Goal: Navigation & Orientation: Find specific page/section

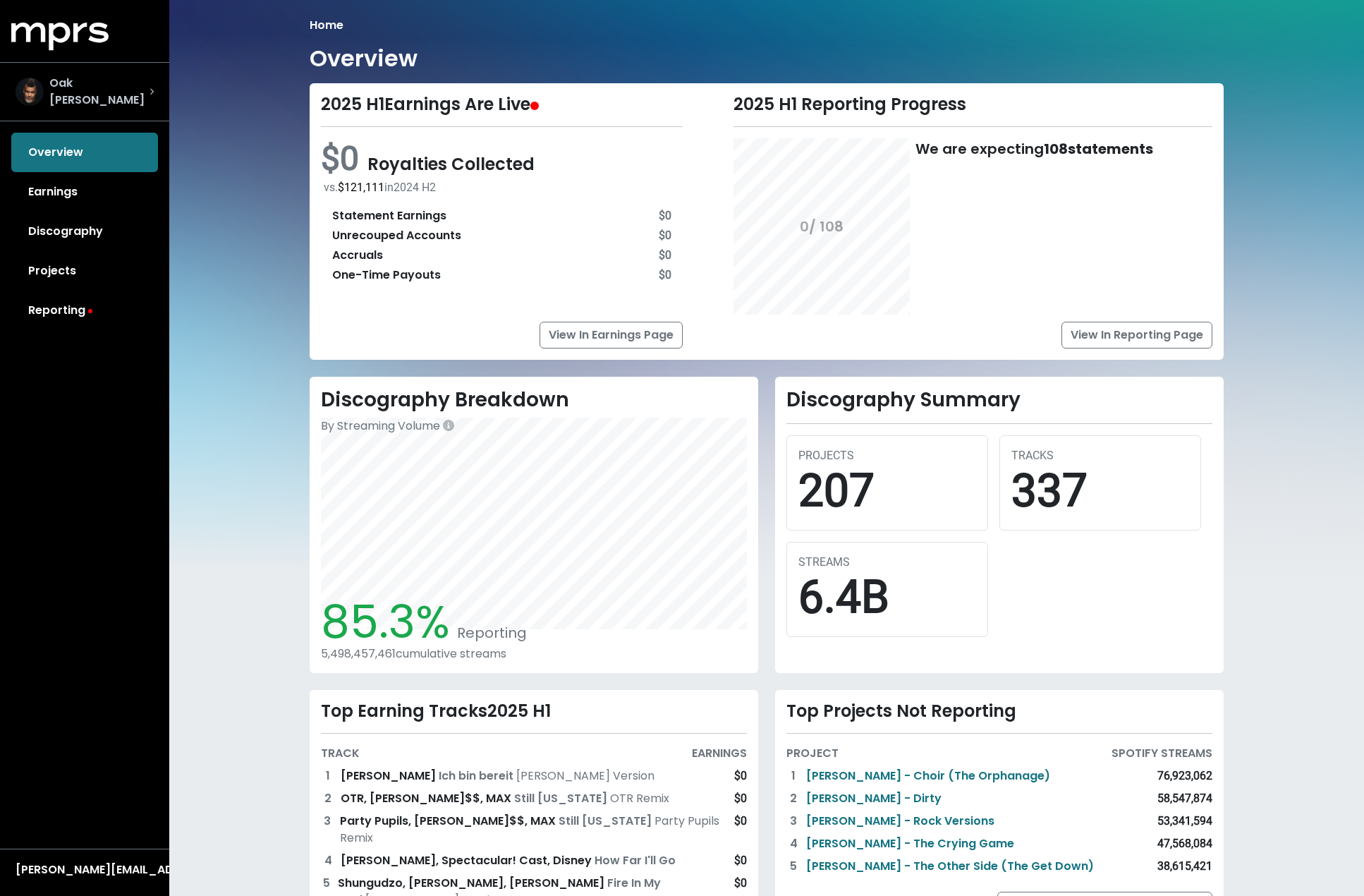
click at [93, 93] on span "Oak [PERSON_NAME]" at bounding box center [99, 92] width 100 height 34
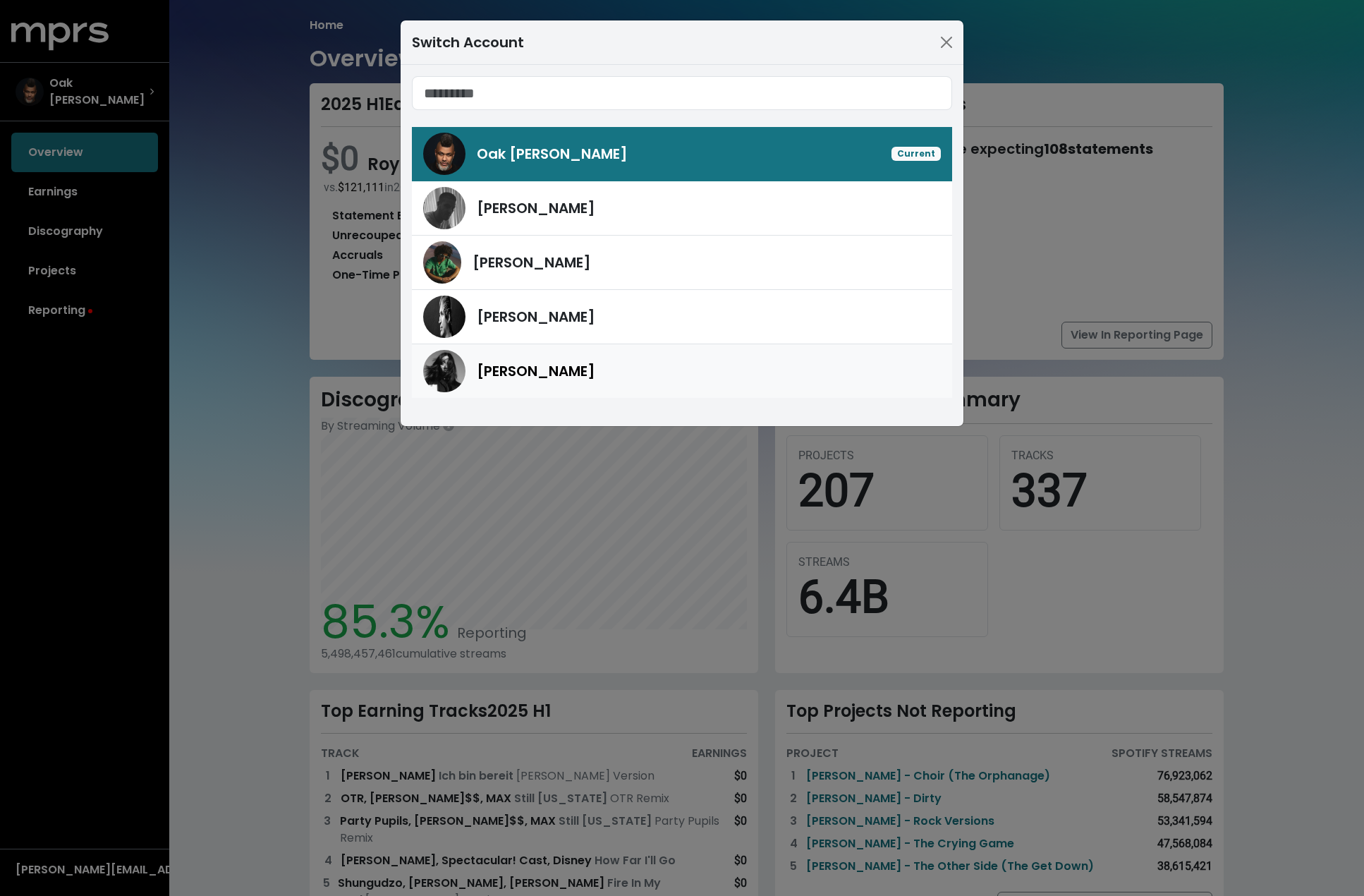
click at [487, 363] on span "[PERSON_NAME]" at bounding box center [536, 371] width 119 height 20
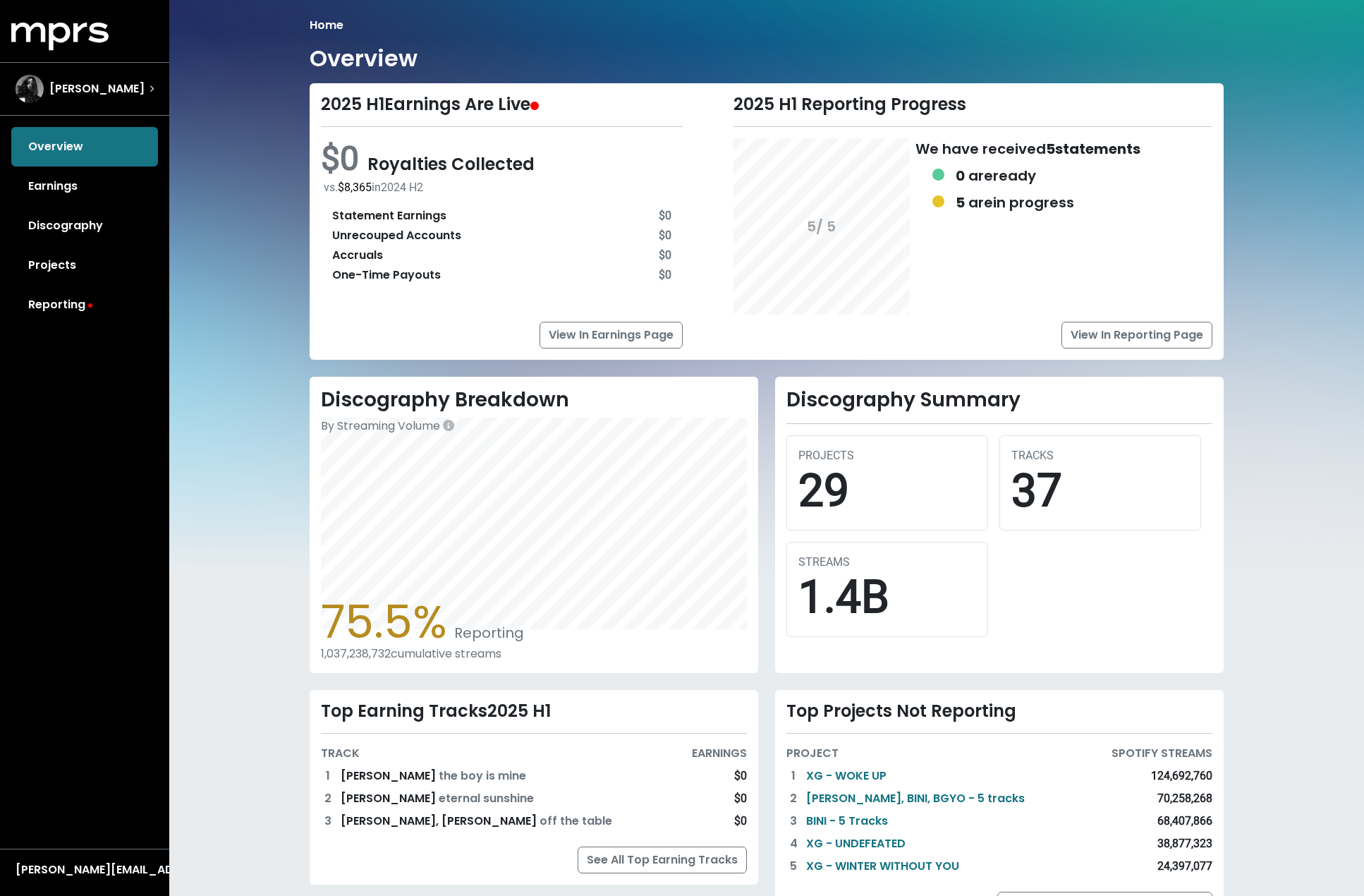
click at [486, 174] on span "Royalties Collected" at bounding box center [451, 164] width 167 height 23
click at [619, 337] on link "View In Earnings Page" at bounding box center [611, 335] width 143 height 27
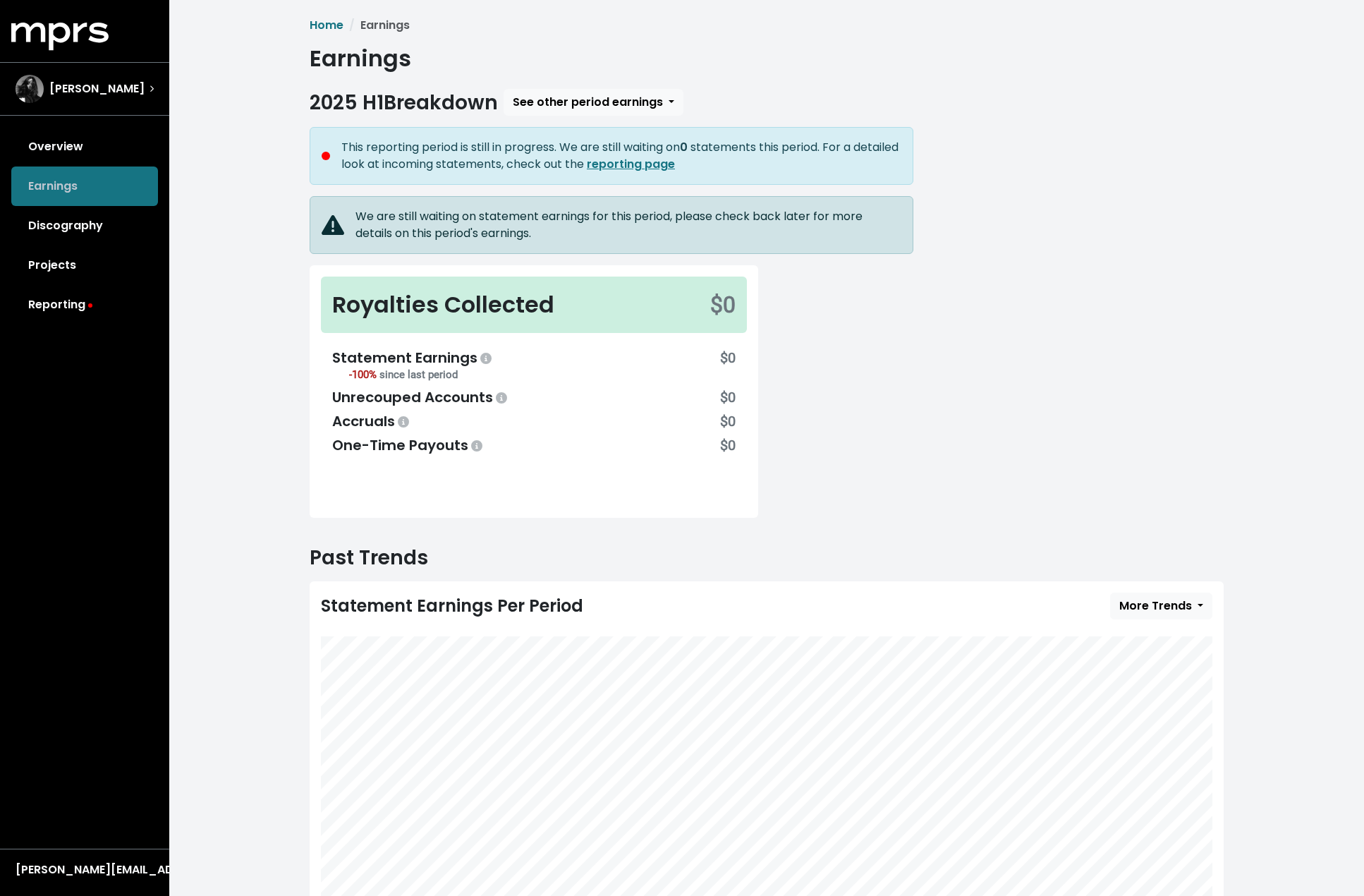
drag, startPoint x: 68, startPoint y: 232, endPoint x: 48, endPoint y: 191, distance: 45.6
click at [67, 231] on link "Discography" at bounding box center [85, 226] width 147 height 40
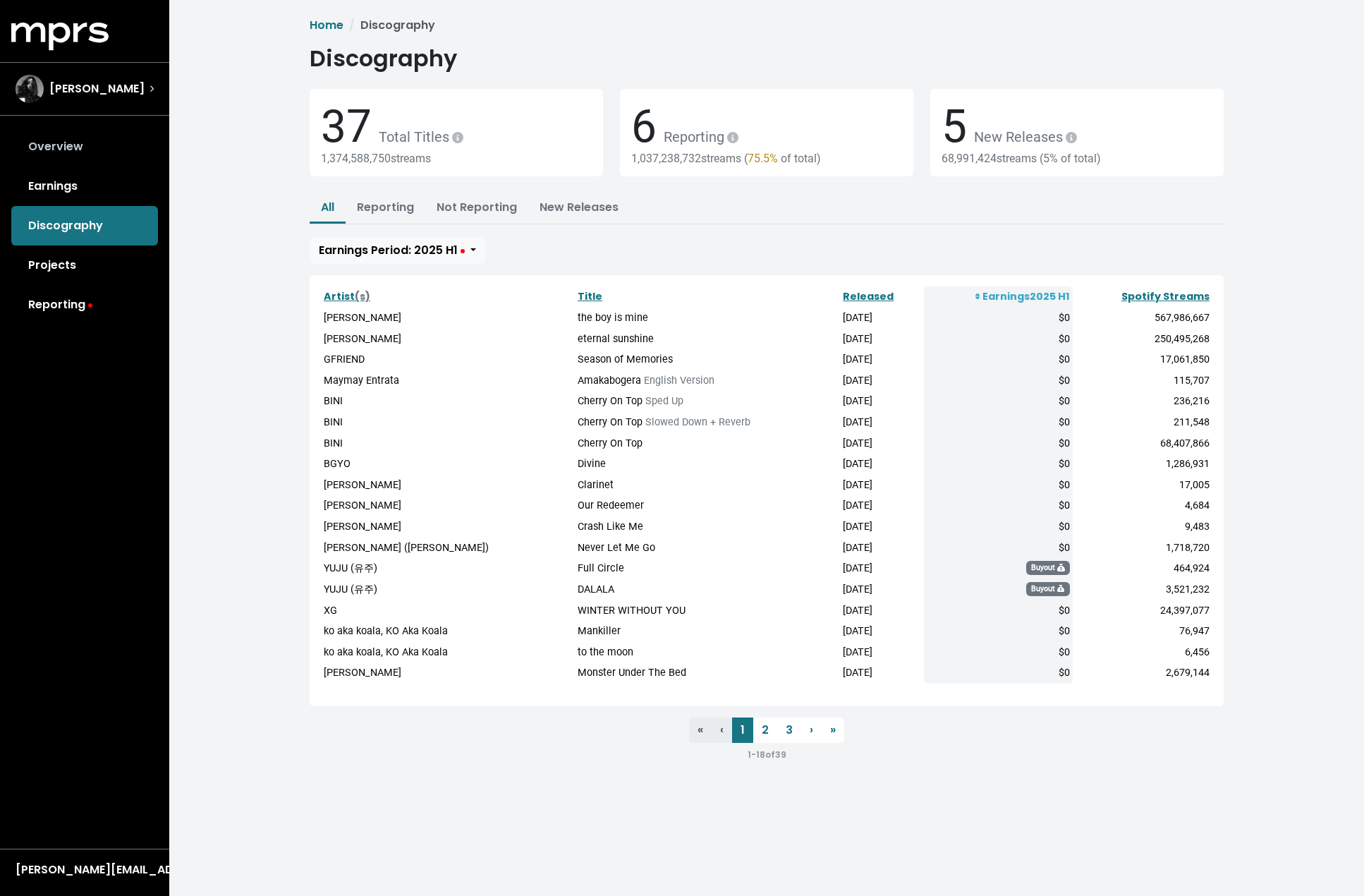
click at [56, 144] on link "Overview" at bounding box center [85, 147] width 147 height 40
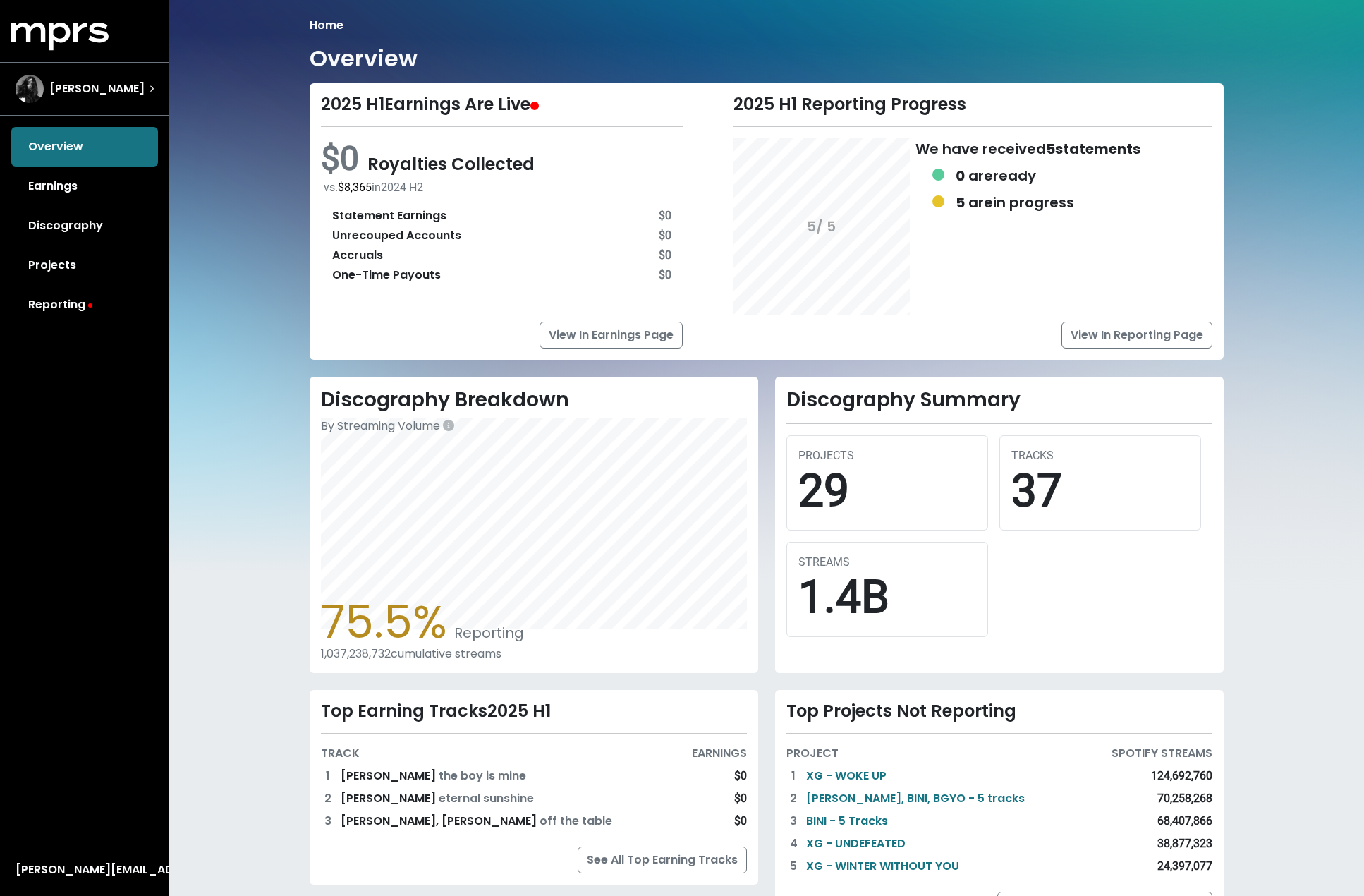
drag, startPoint x: 364, startPoint y: 187, endPoint x: 372, endPoint y: 190, distance: 8.5
click at [364, 187] on span "$8,365" at bounding box center [355, 187] width 34 height 14
click at [60, 178] on link "Earnings" at bounding box center [85, 187] width 147 height 40
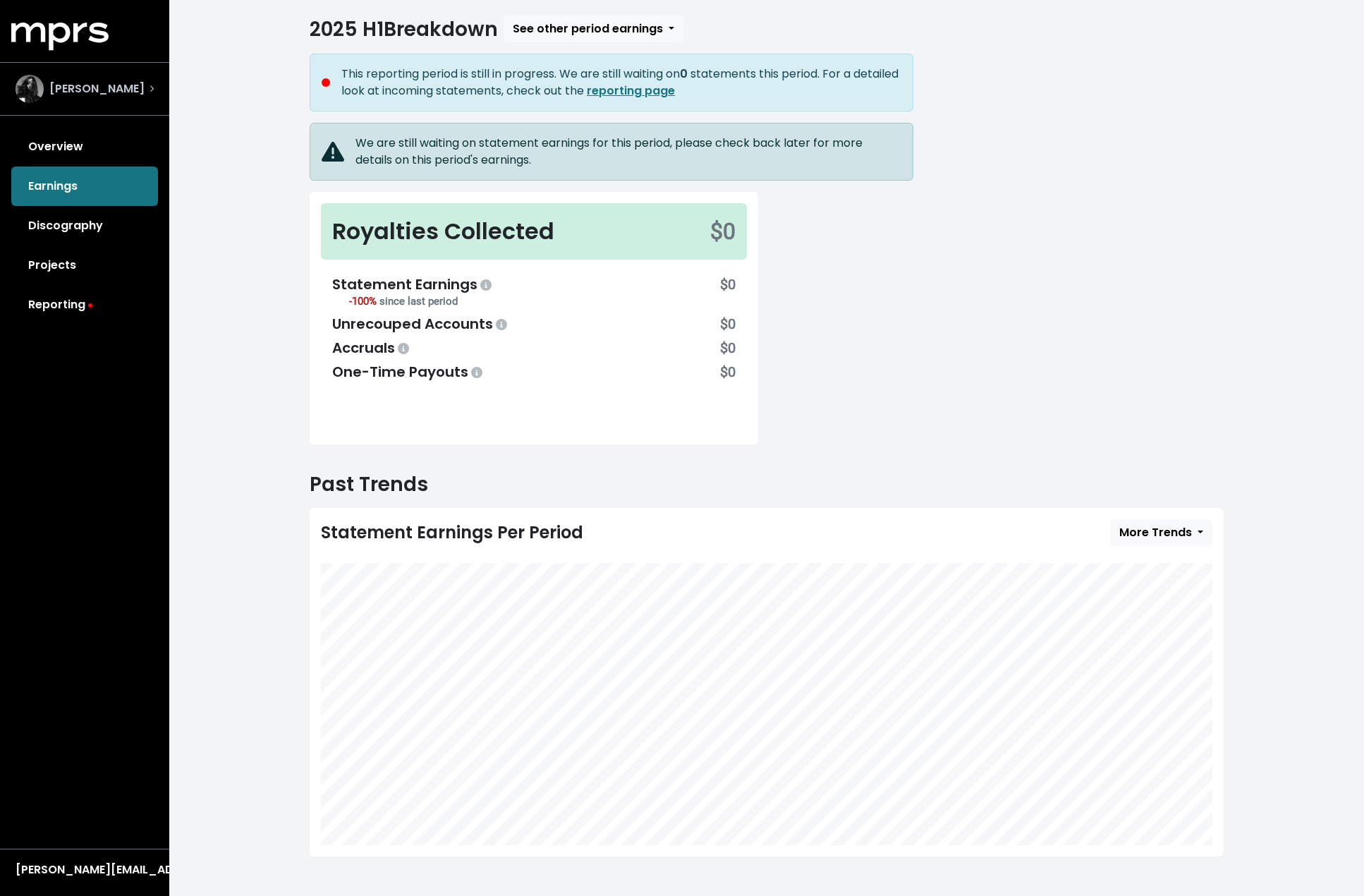
scroll to position [73, 0]
click at [37, 77] on img "Select account" at bounding box center [29, 89] width 28 height 28
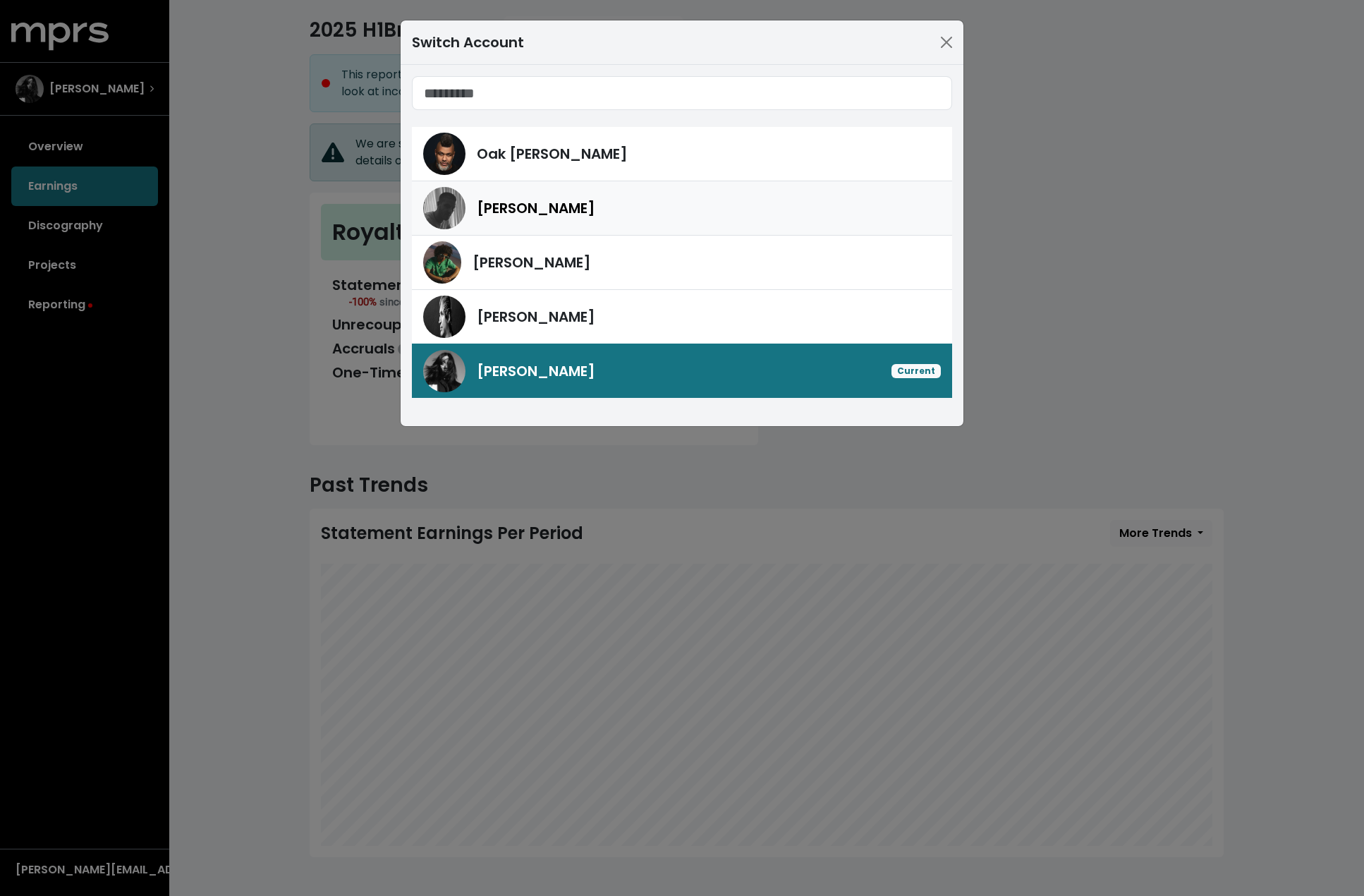
click at [573, 204] on div "[PERSON_NAME]" at bounding box center [709, 208] width 464 height 21
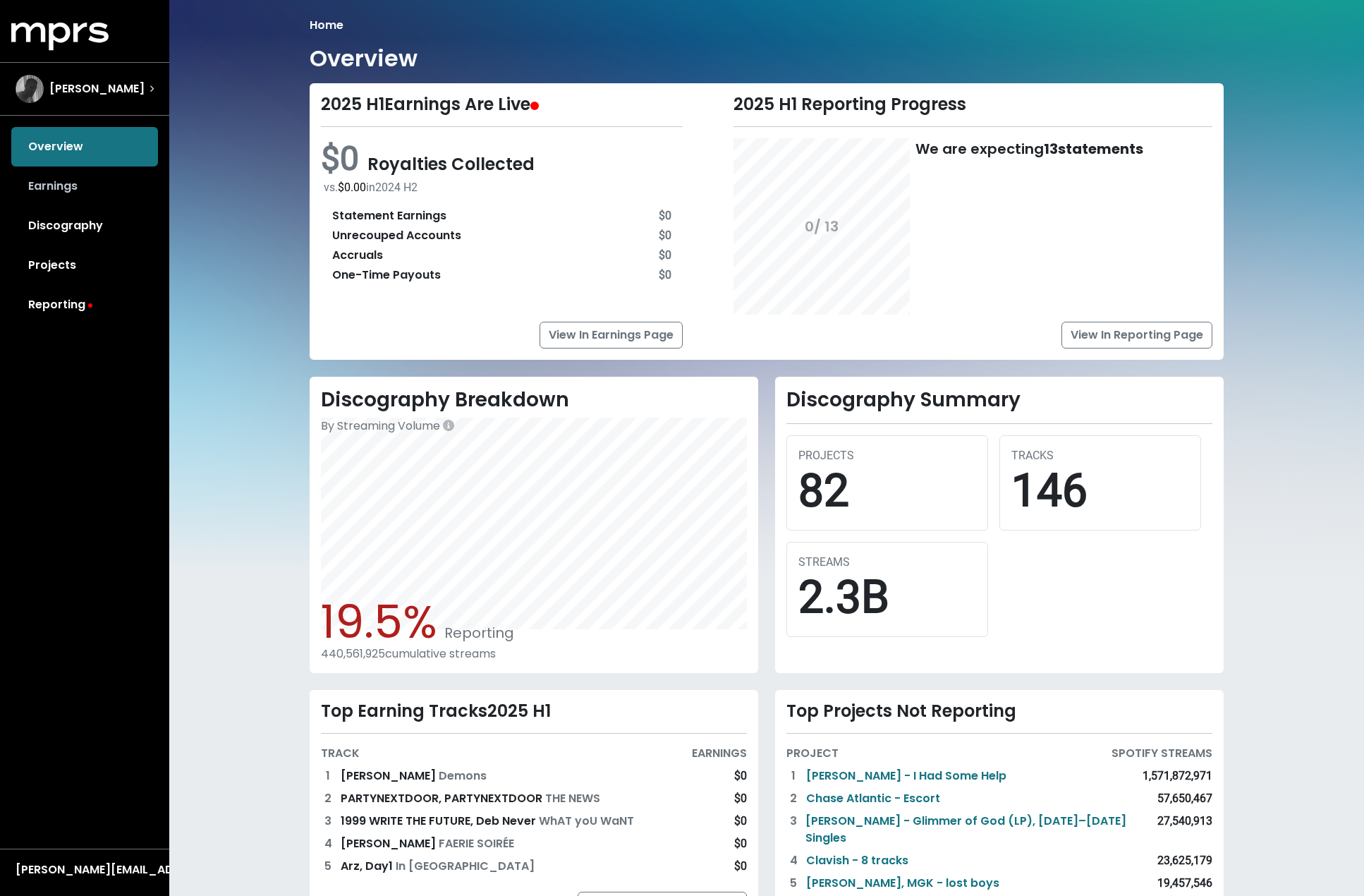
click at [73, 193] on link "Earnings" at bounding box center [85, 187] width 147 height 40
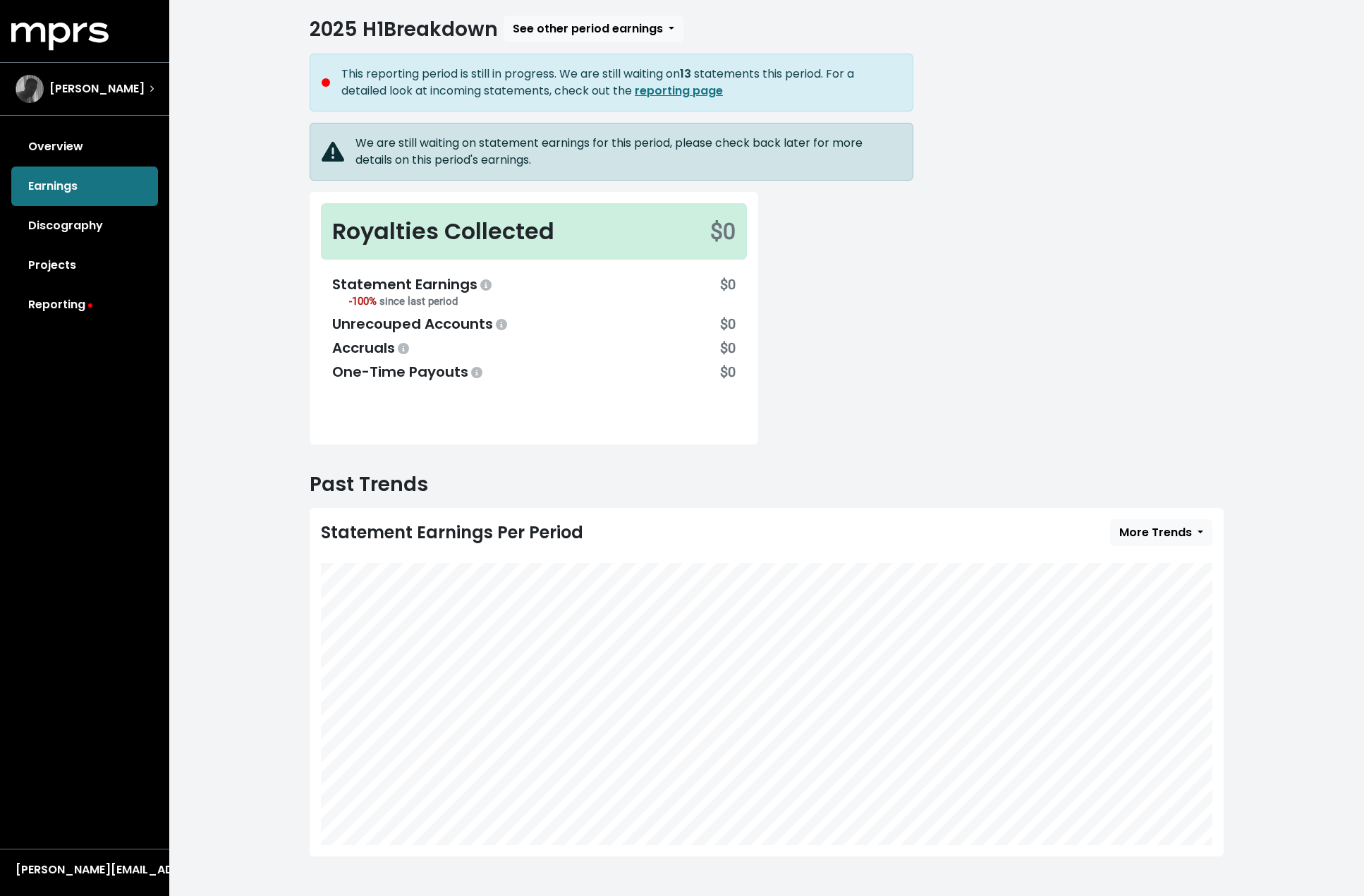
scroll to position [73, 0]
click at [77, 224] on link "Discography" at bounding box center [85, 226] width 147 height 40
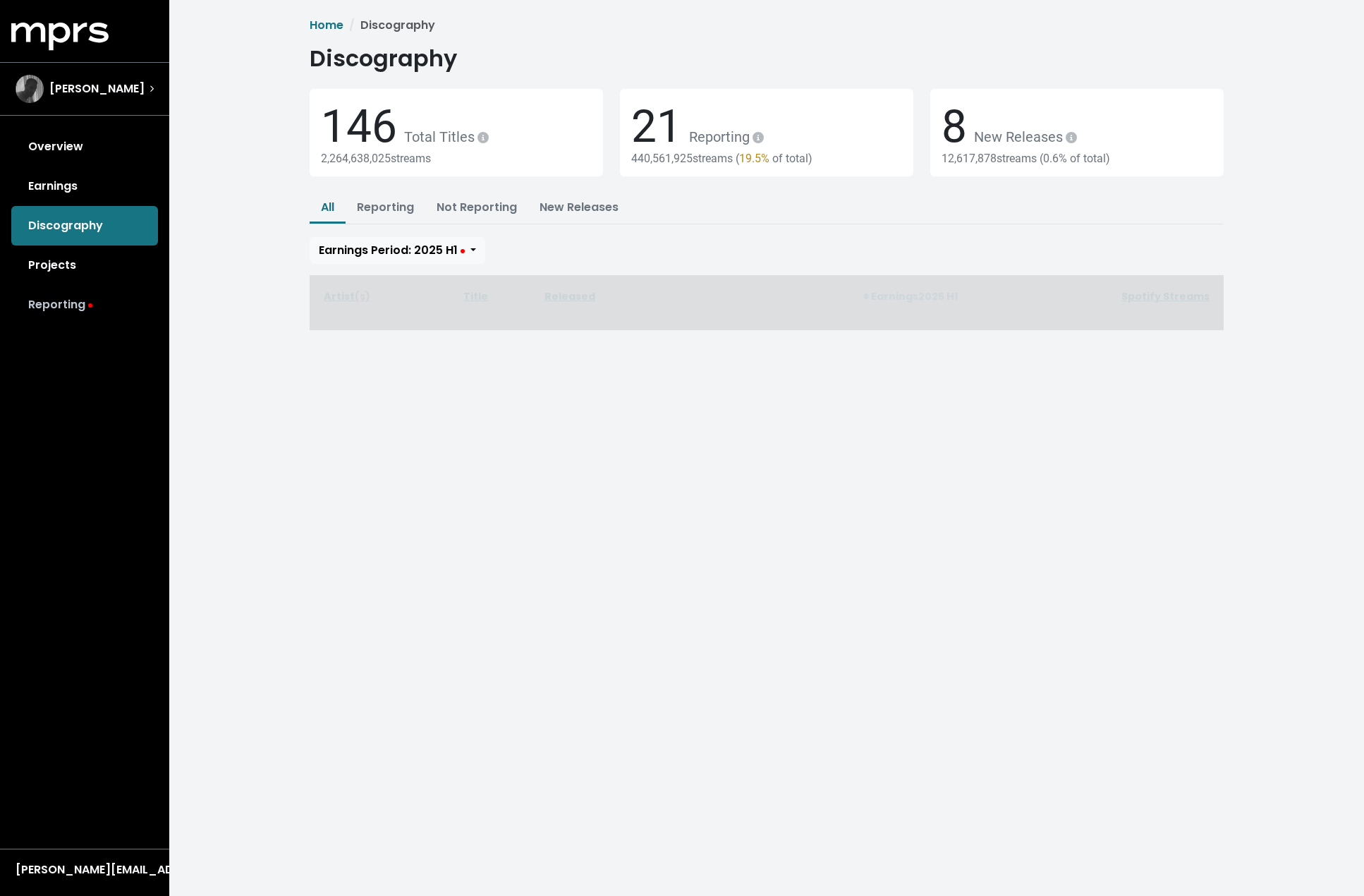
click at [60, 304] on link "Reporting" at bounding box center [85, 305] width 147 height 40
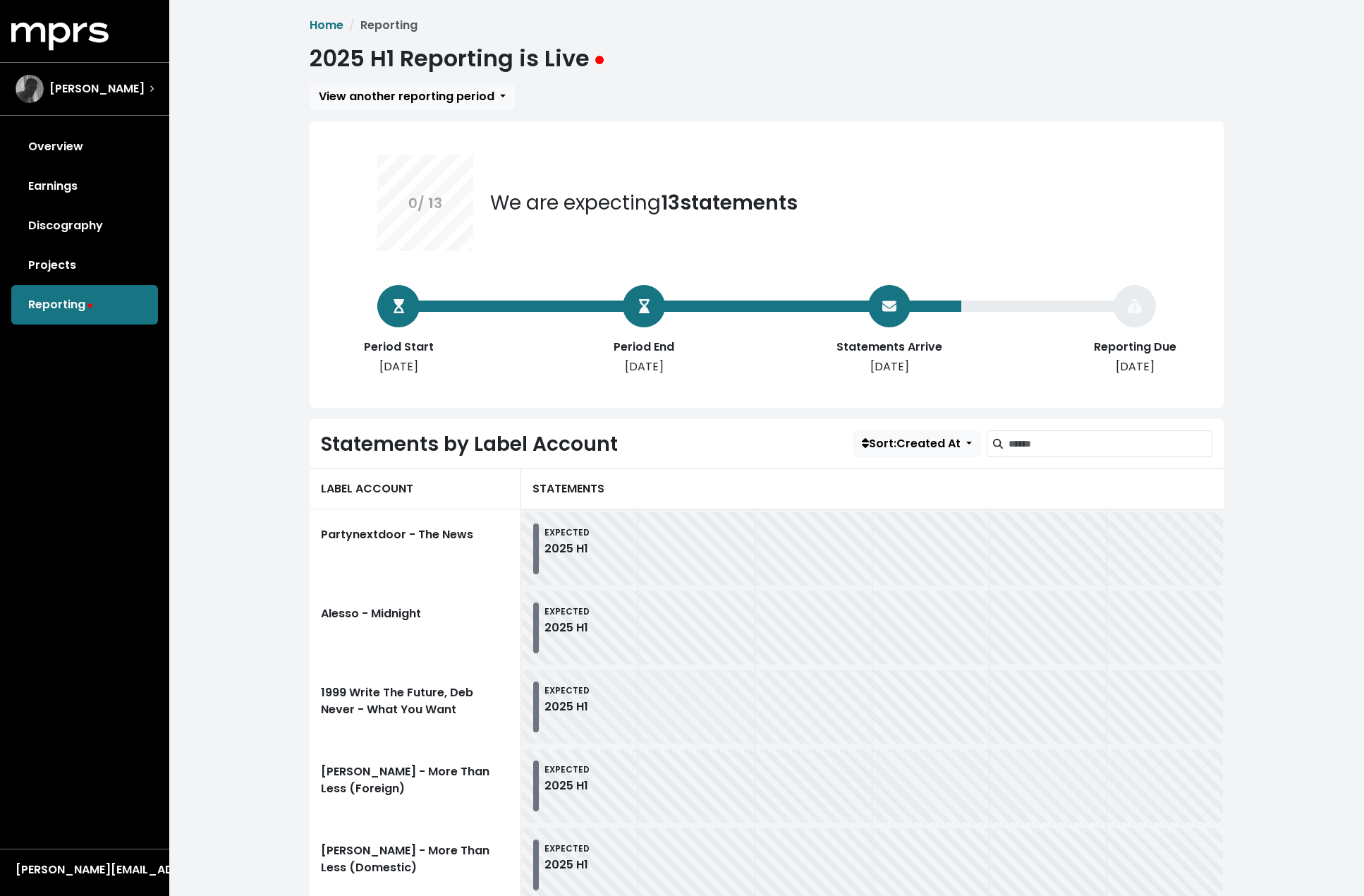
click at [404, 318] on div at bounding box center [398, 306] width 42 height 42
click at [639, 318] on div at bounding box center [644, 306] width 42 height 42
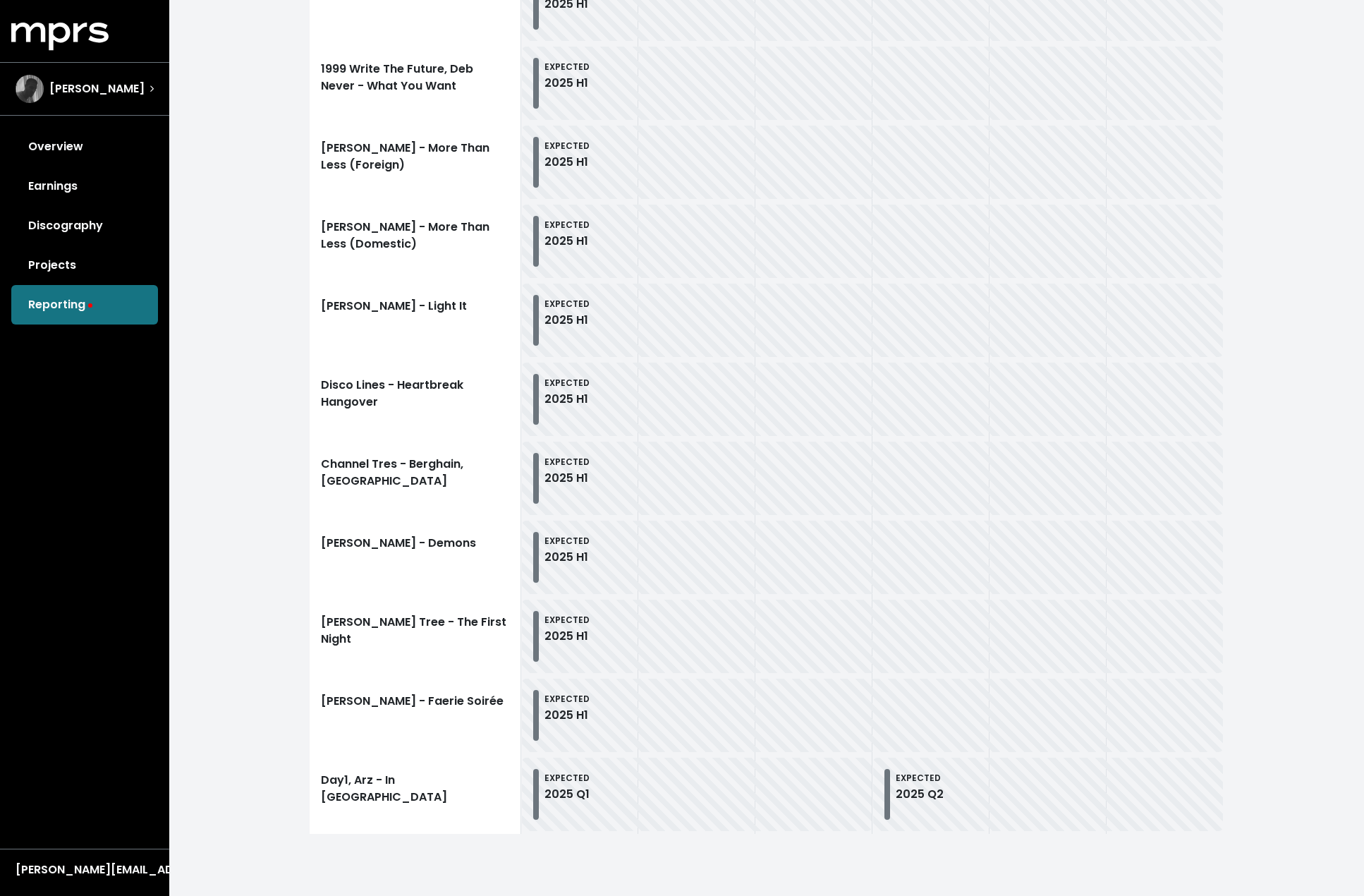
scroll to position [624, 0]
click at [30, 265] on link "Projects" at bounding box center [85, 265] width 147 height 40
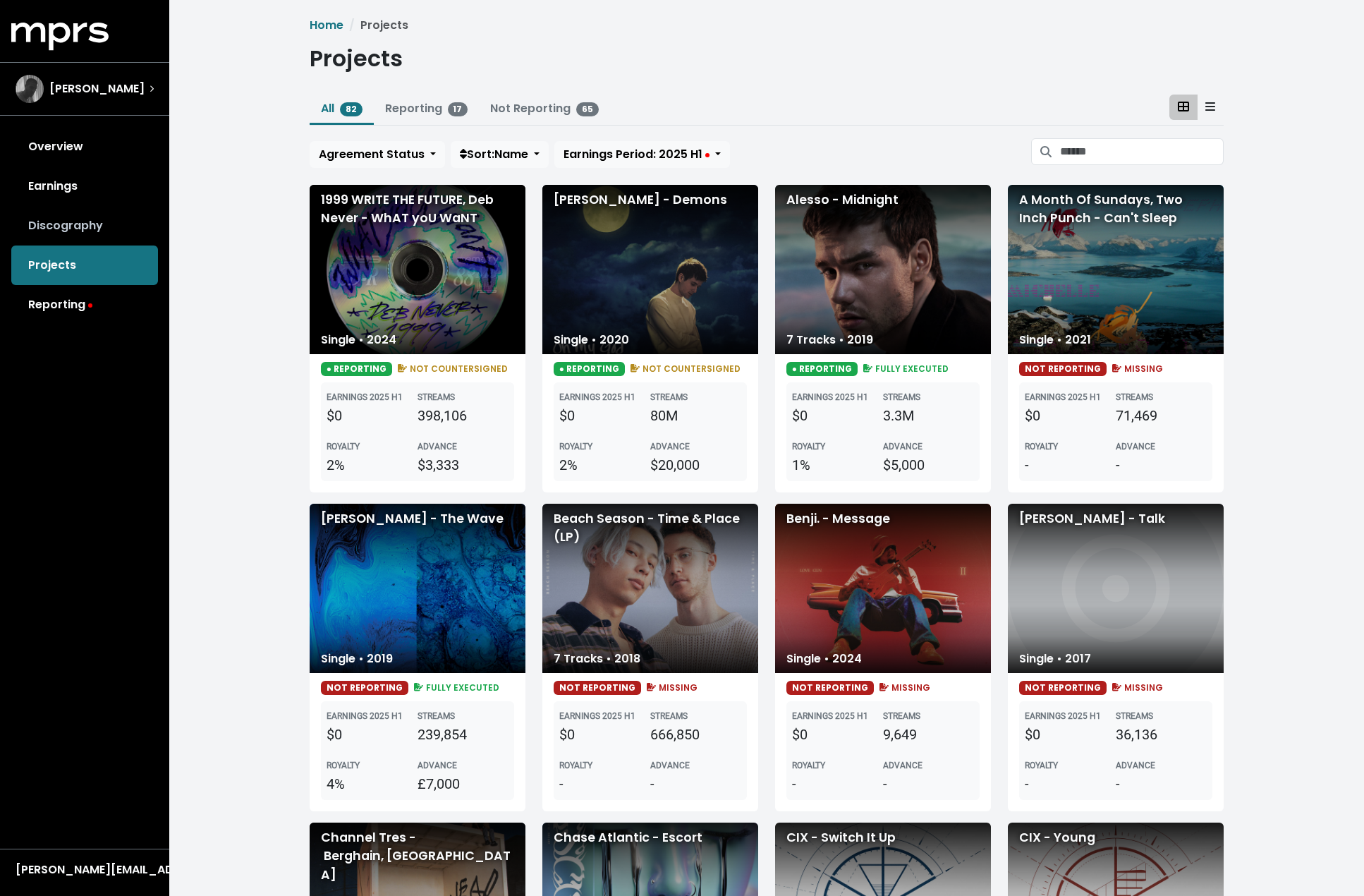
click at [90, 216] on link "Discography" at bounding box center [85, 226] width 147 height 40
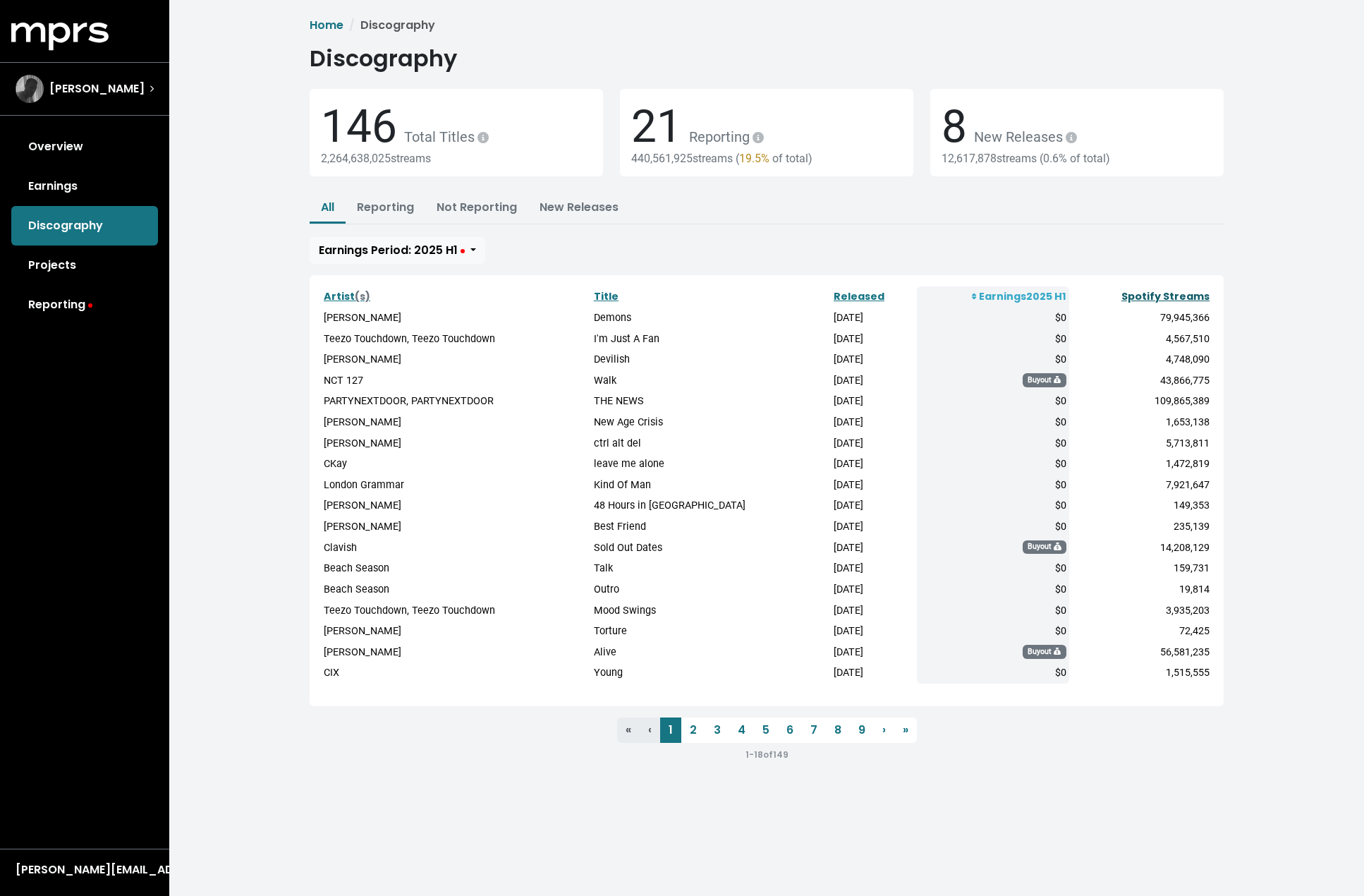
click at [1161, 295] on link "Spotify Streams" at bounding box center [1165, 296] width 88 height 14
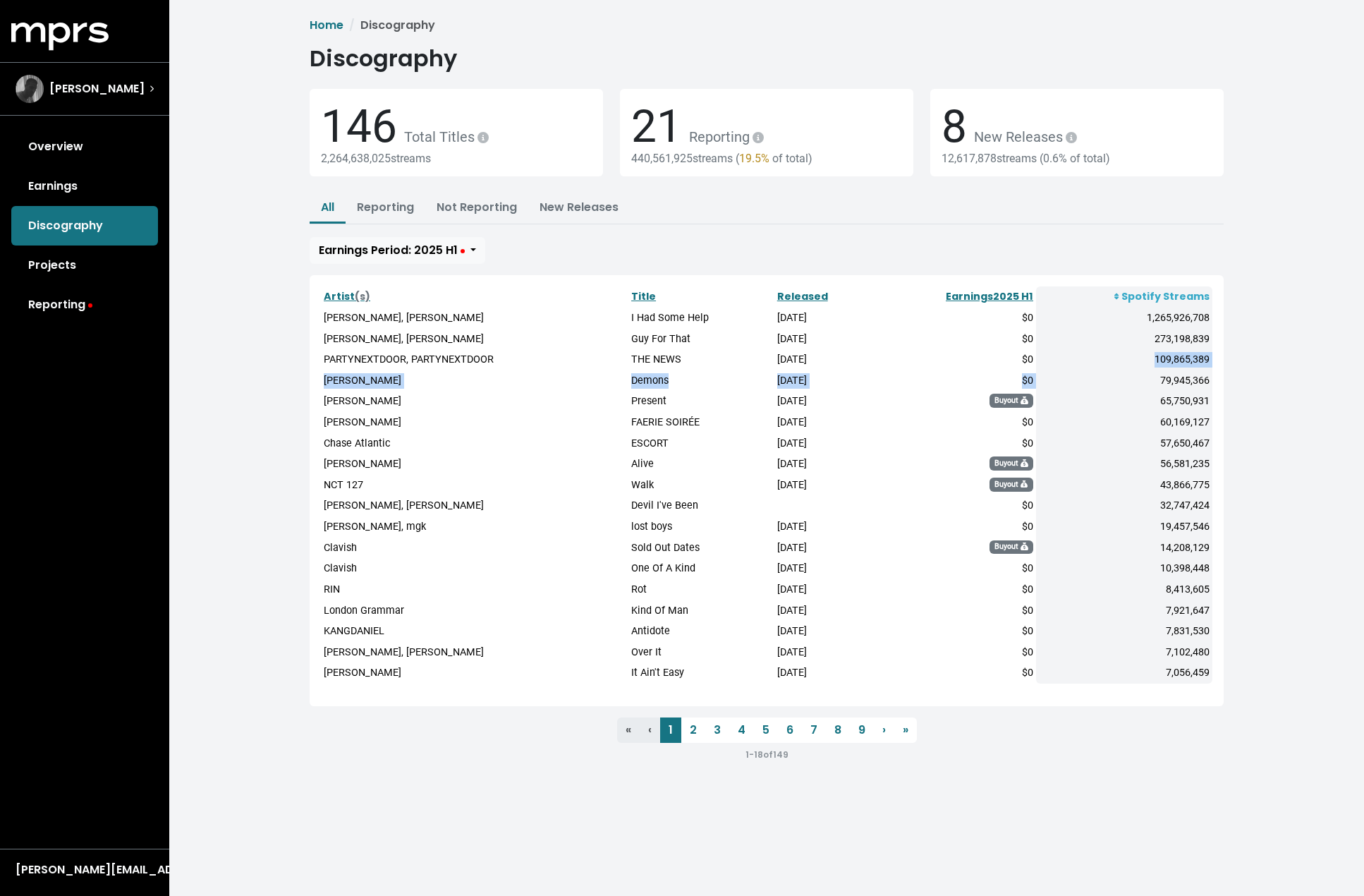
drag, startPoint x: 1144, startPoint y: 353, endPoint x: 1143, endPoint y: 378, distance: 25.0
click at [1143, 378] on tbody "Post Malone, Morgan Wallen I Had Some Help 2024-05-10 $0 1,265,926,708 Post Mal…" at bounding box center [767, 495] width 891 height 376
click at [1143, 357] on td "109,865,389" at bounding box center [1124, 360] width 177 height 21
click at [66, 190] on link "Earnings" at bounding box center [85, 187] width 147 height 40
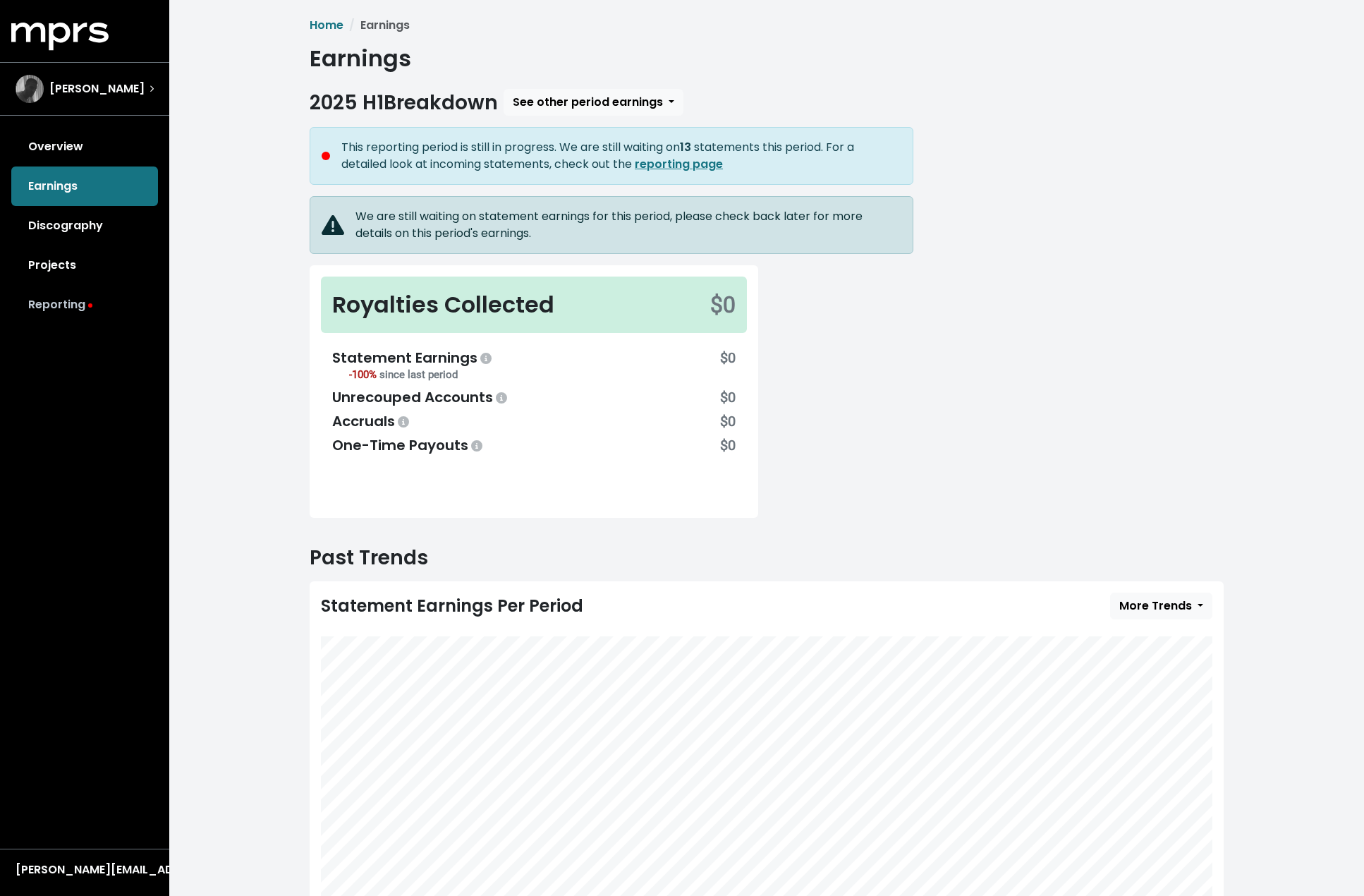
click at [63, 289] on link "Reporting" at bounding box center [85, 305] width 147 height 40
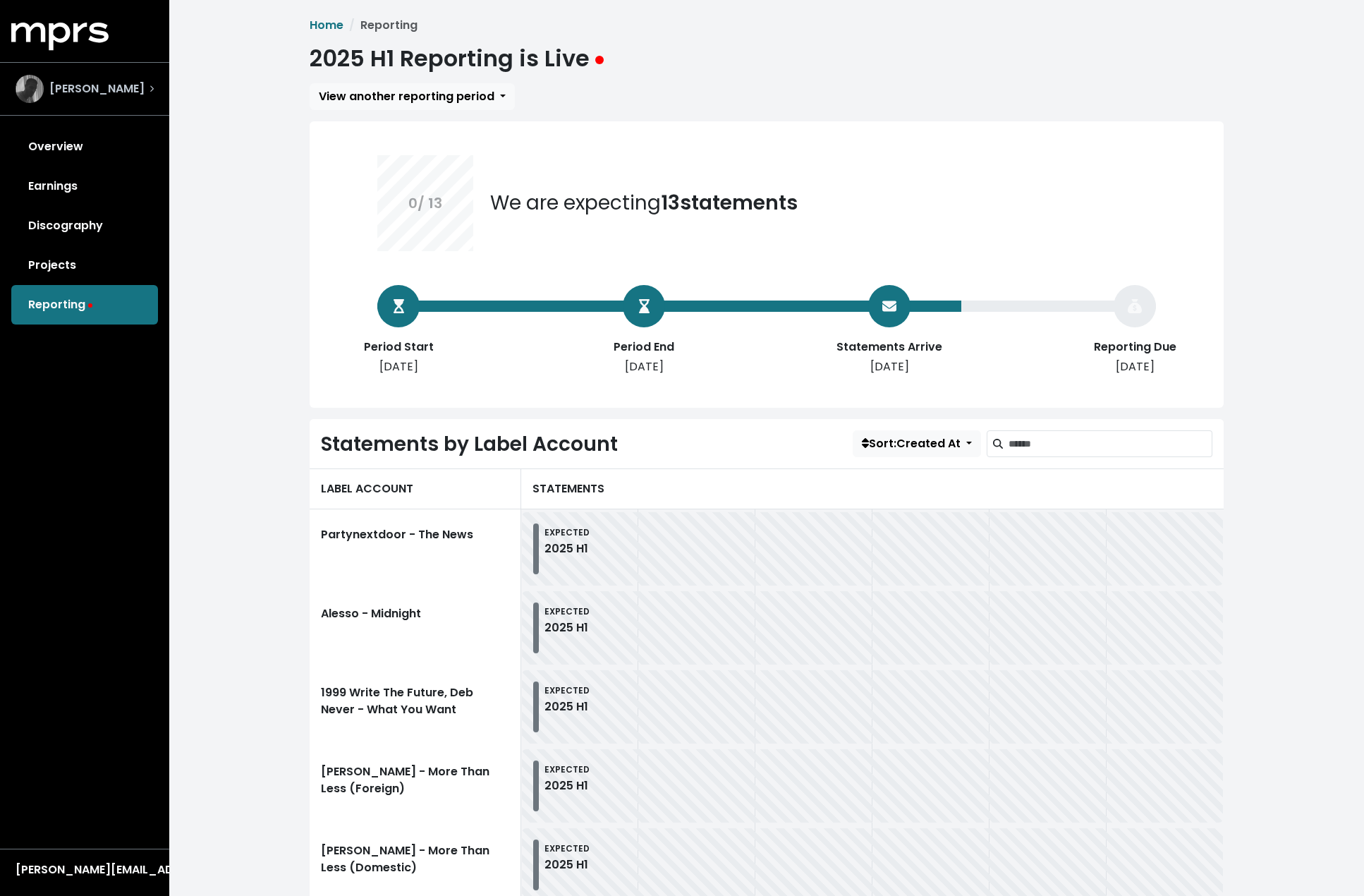
click at [128, 76] on div "[PERSON_NAME]" at bounding box center [84, 89] width 138 height 28
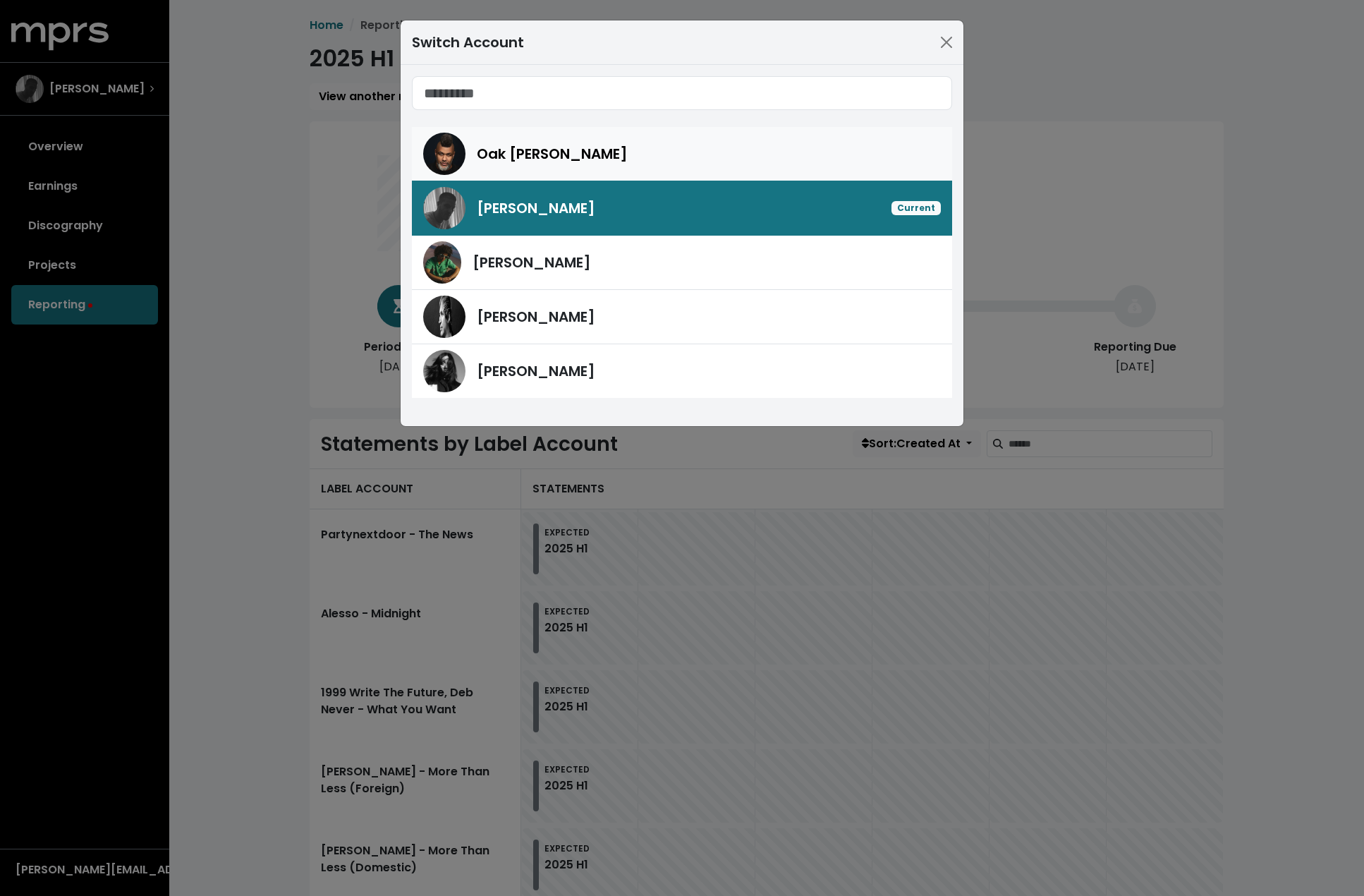
drag, startPoint x: 511, startPoint y: 133, endPoint x: 512, endPoint y: 149, distance: 16.0
click at [512, 141] on div "Oak [PERSON_NAME]" at bounding box center [682, 153] width 518 height 42
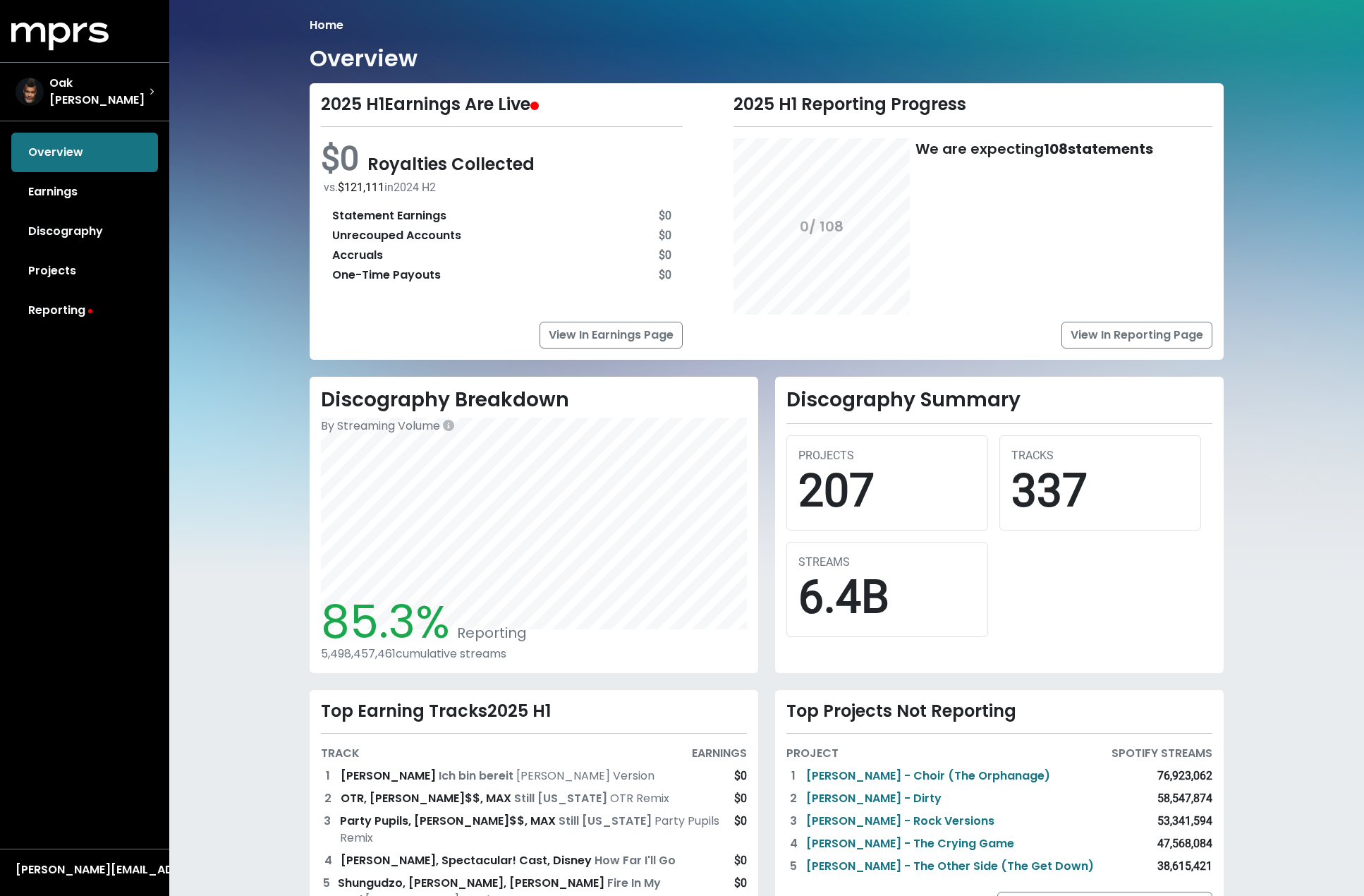
click at [42, 308] on link "Reporting" at bounding box center [85, 310] width 147 height 40
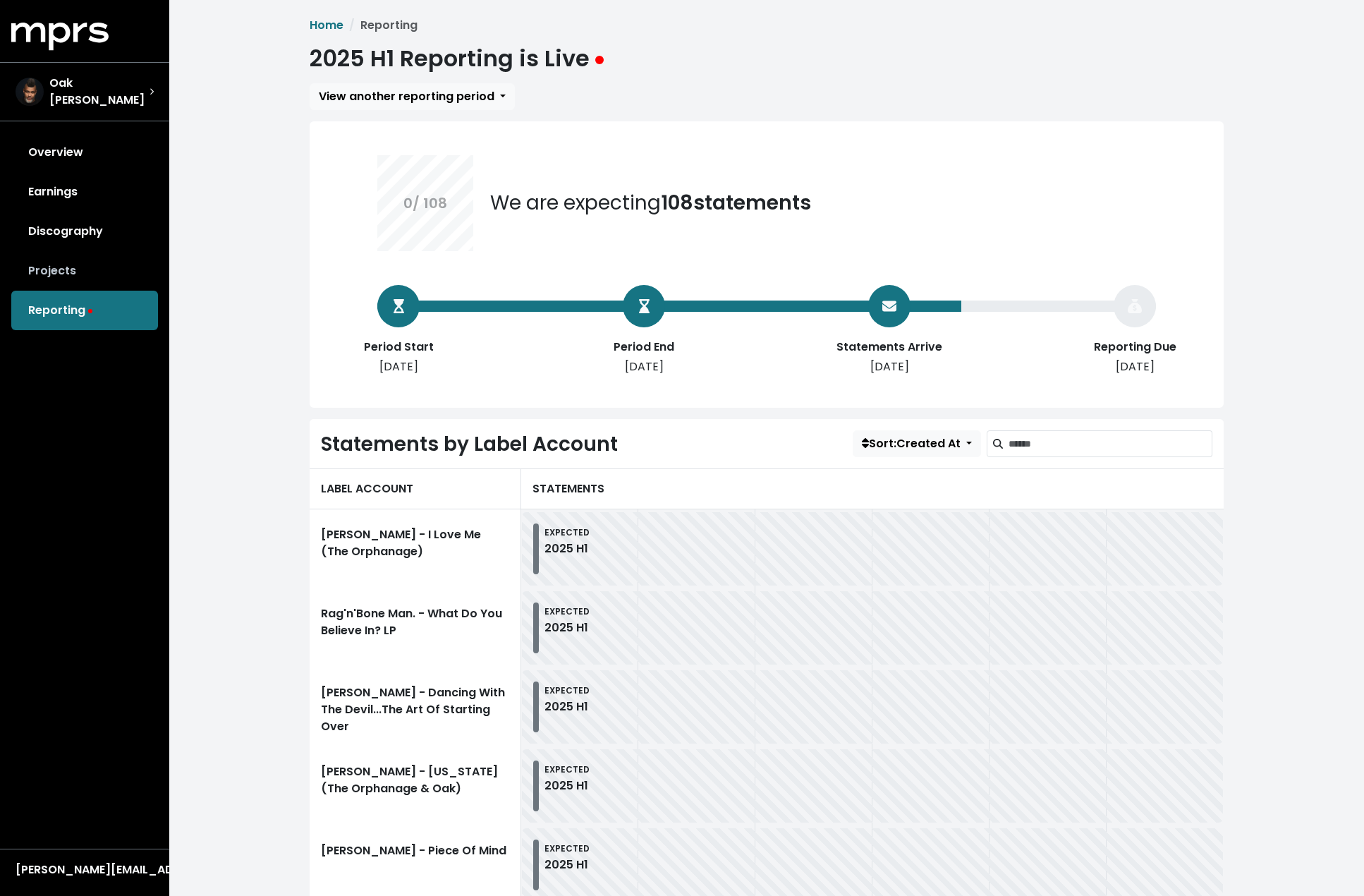
click at [54, 268] on link "Projects" at bounding box center [85, 271] width 147 height 40
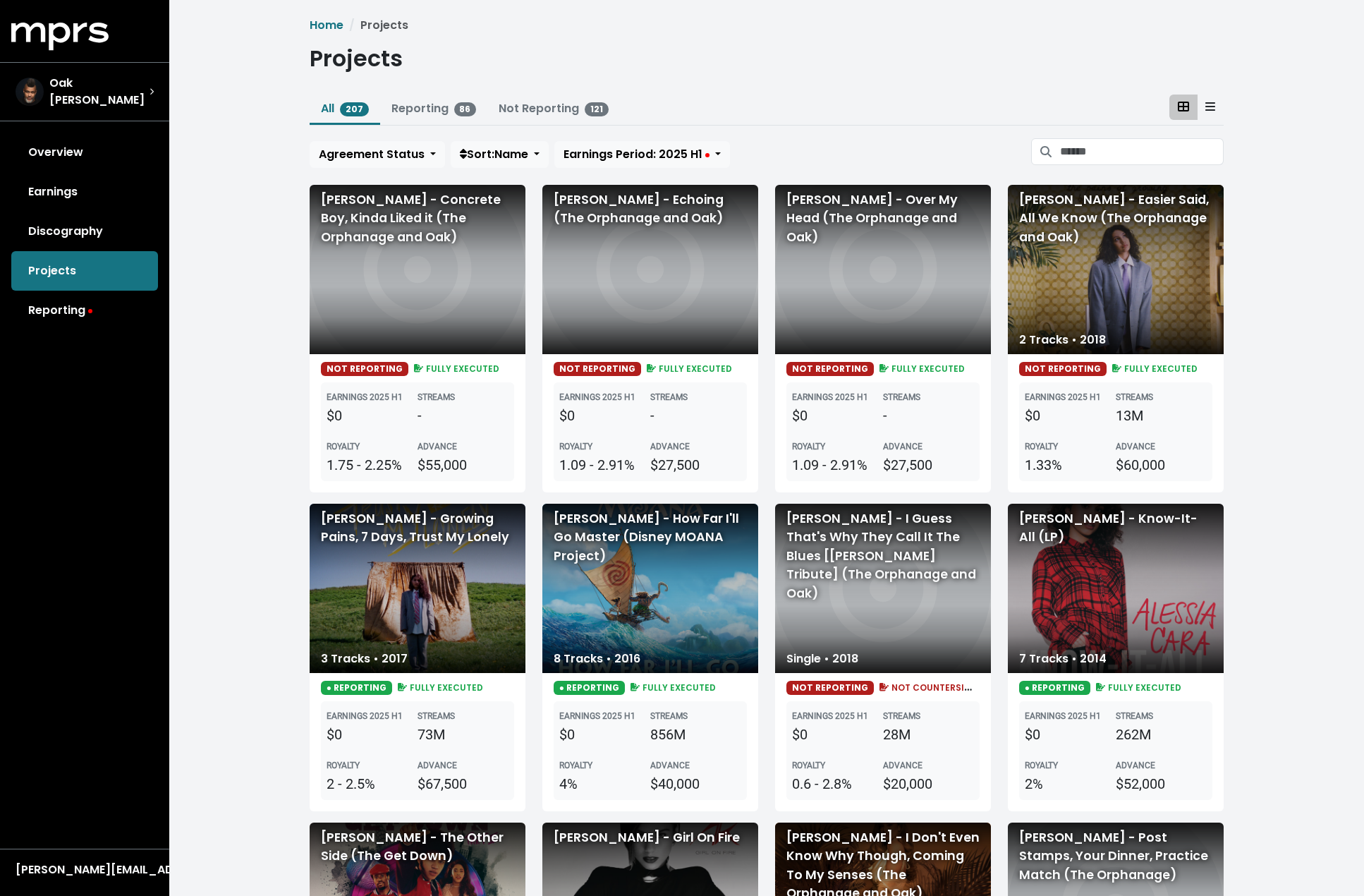
click at [50, 229] on link "Discography" at bounding box center [85, 232] width 147 height 40
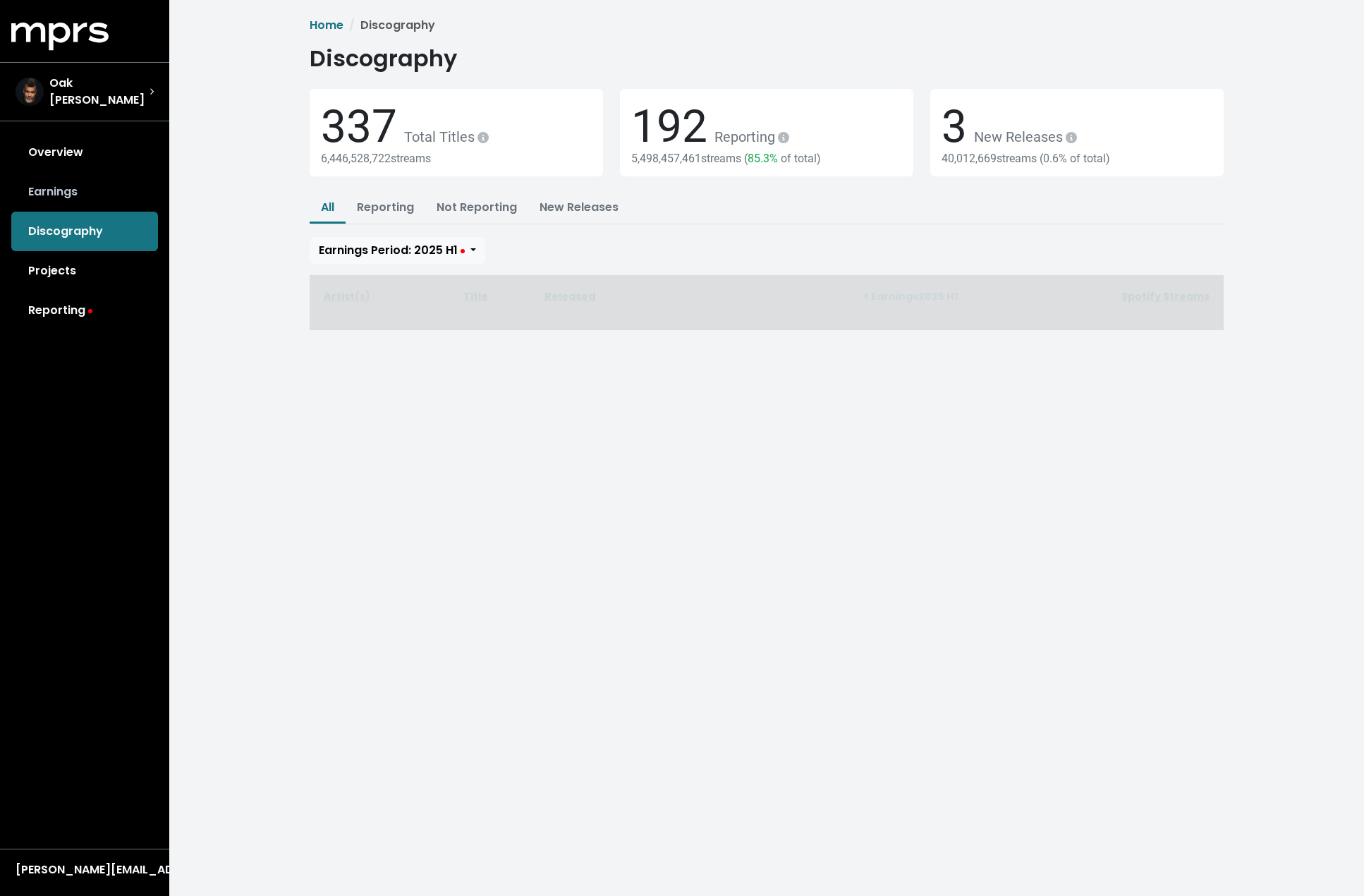
click at [59, 196] on link "Earnings" at bounding box center [85, 192] width 147 height 40
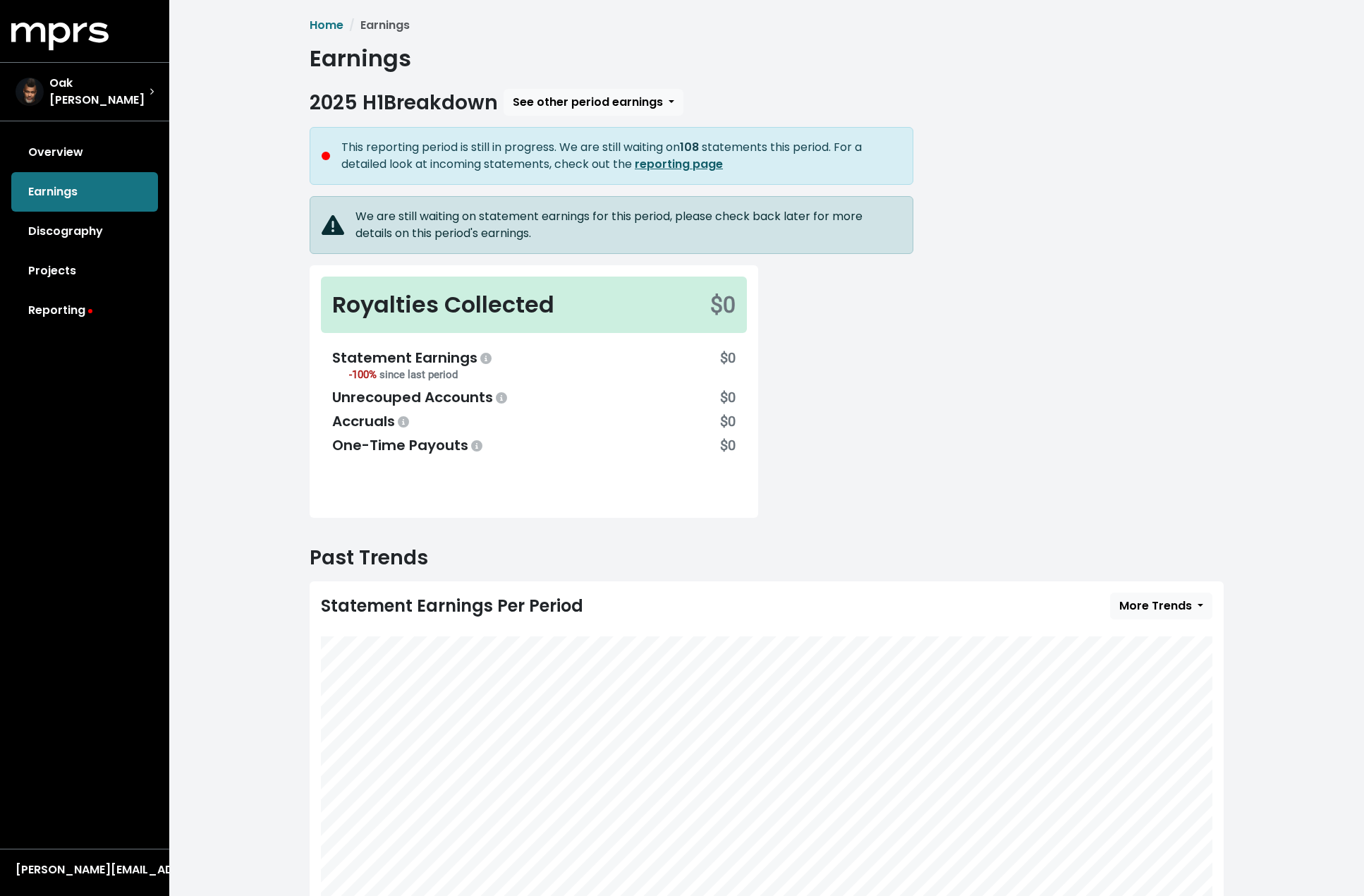
click at [661, 160] on b "reporting page" at bounding box center [678, 164] width 88 height 16
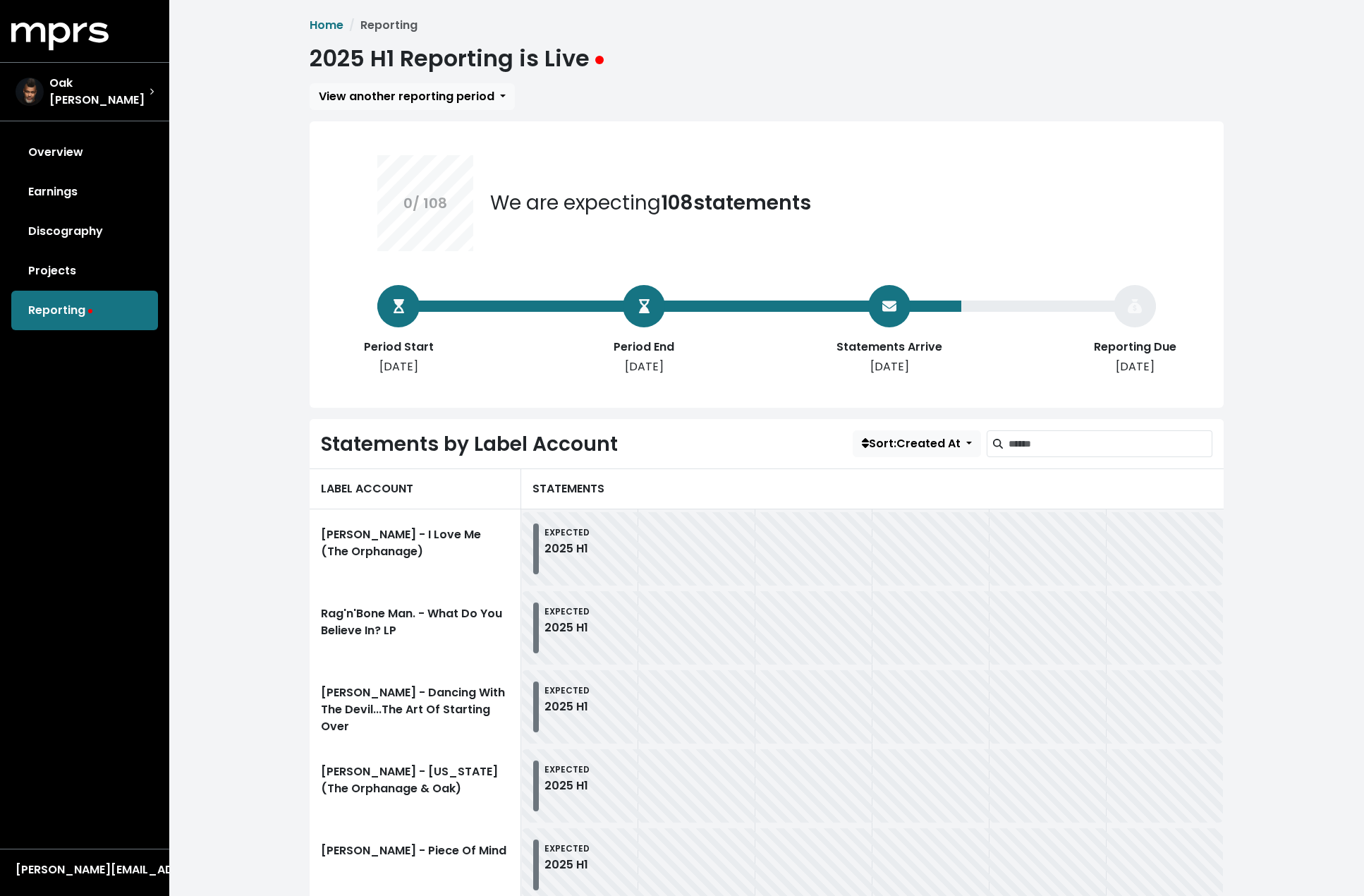
drag, startPoint x: 651, startPoint y: 297, endPoint x: 607, endPoint y: 414, distance: 125.0
click at [651, 297] on div at bounding box center [644, 306] width 42 height 42
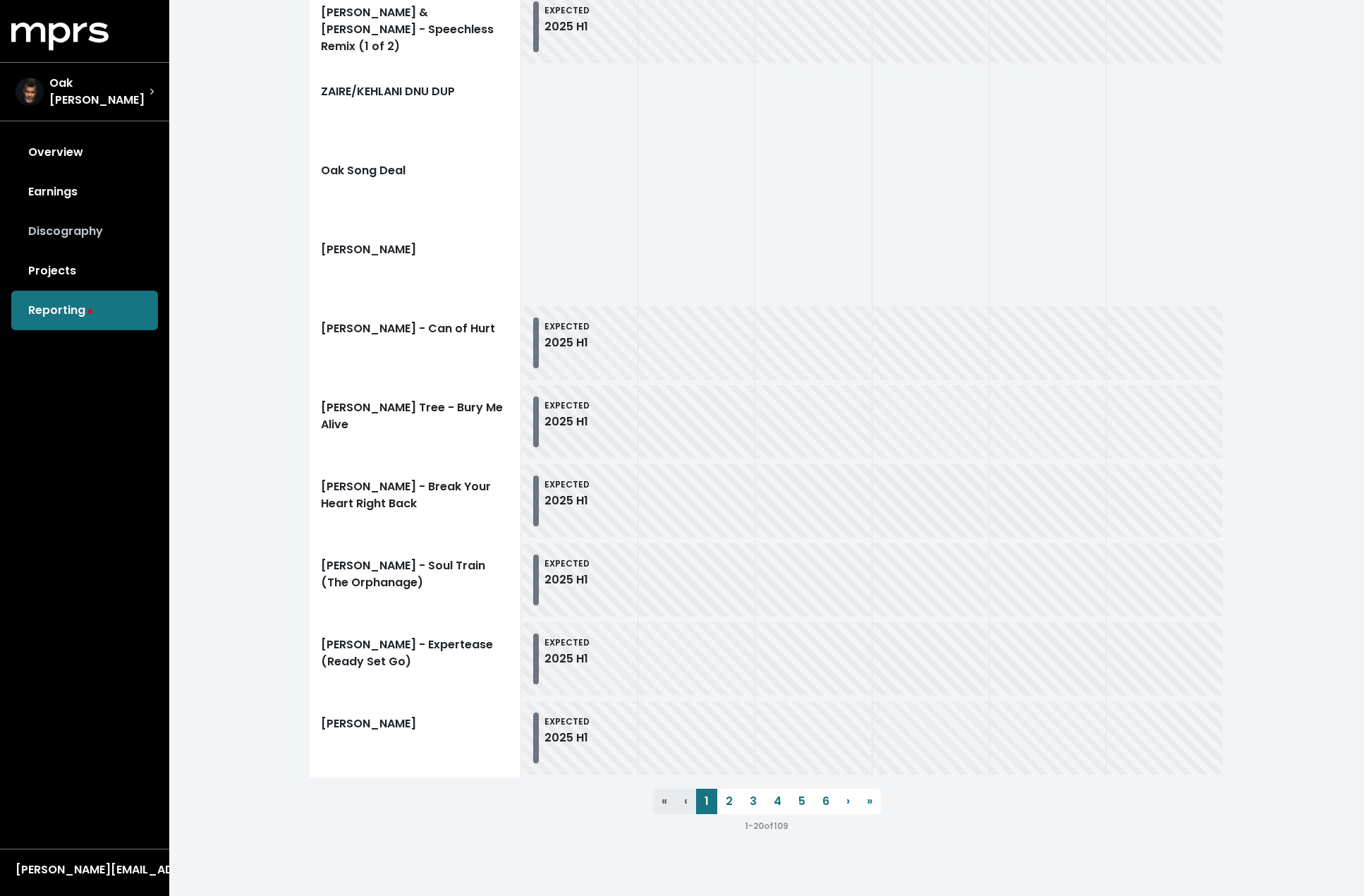
scroll to position [1312, 0]
click at [74, 181] on link "Earnings" at bounding box center [85, 192] width 147 height 40
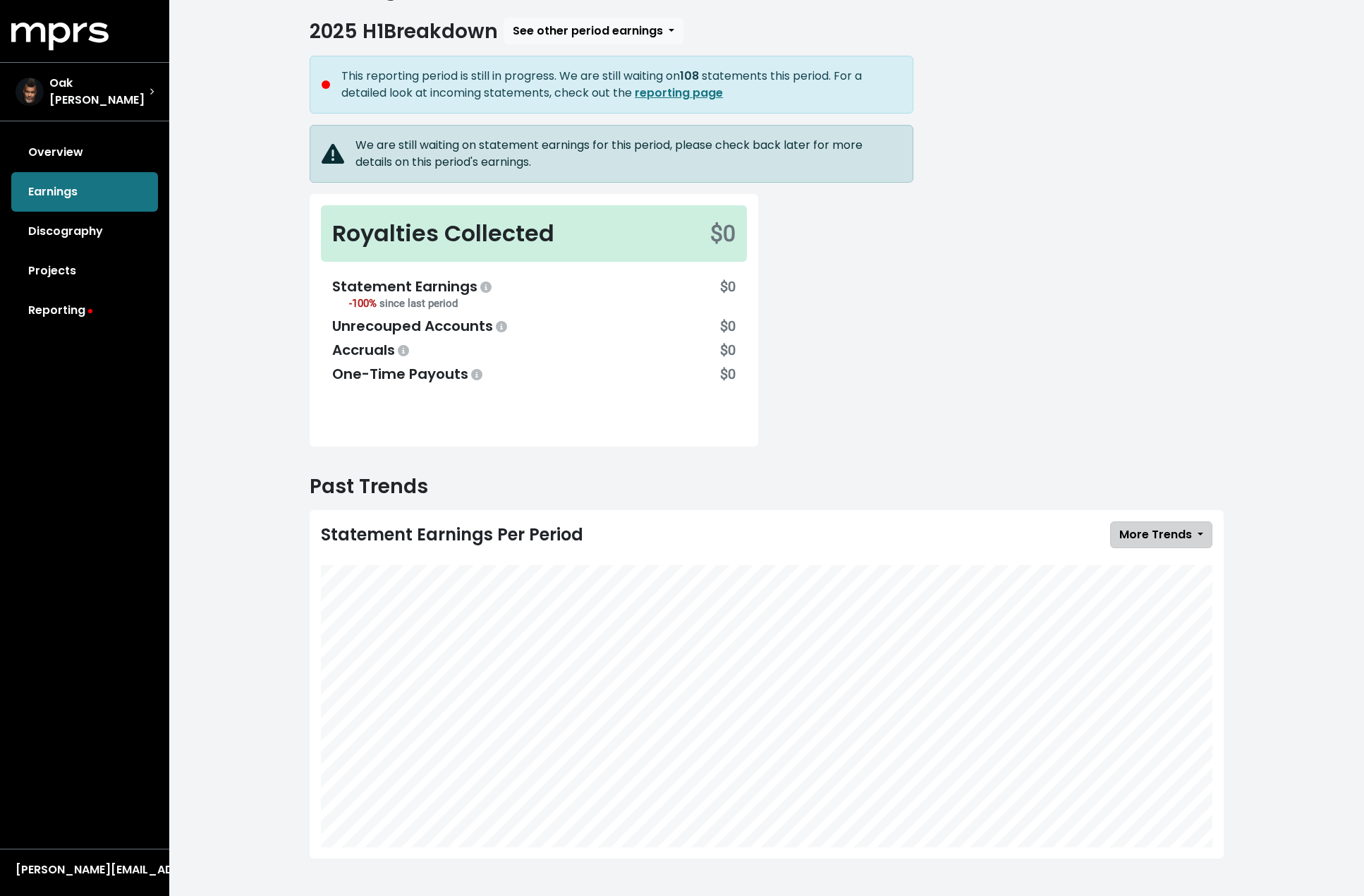
click at [1161, 535] on span "More Trends" at bounding box center [1155, 534] width 73 height 16
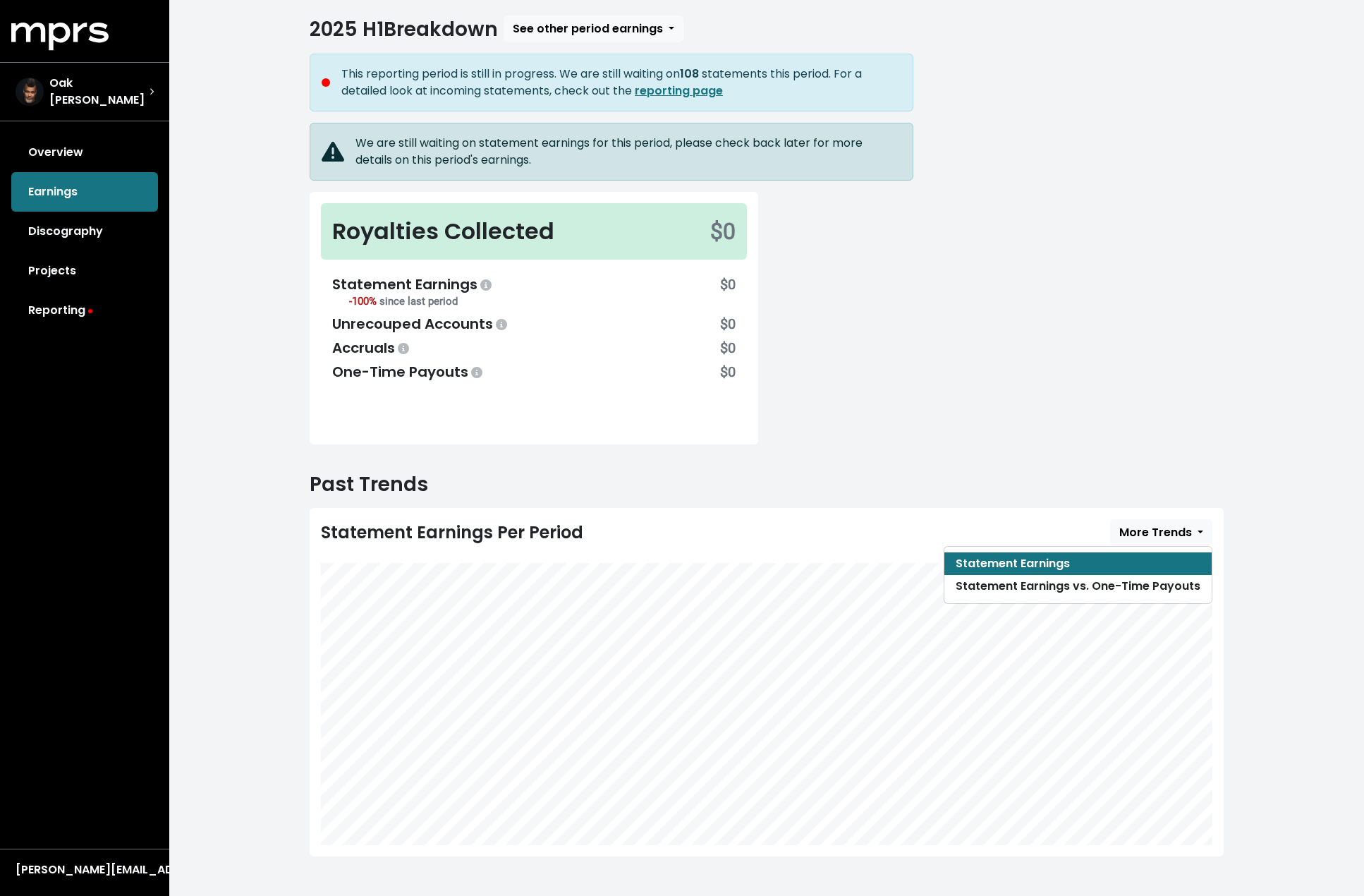
scroll to position [73, 0]
click at [1138, 584] on link "Statement Earnings vs. One-Time Payouts" at bounding box center [1078, 587] width 268 height 23
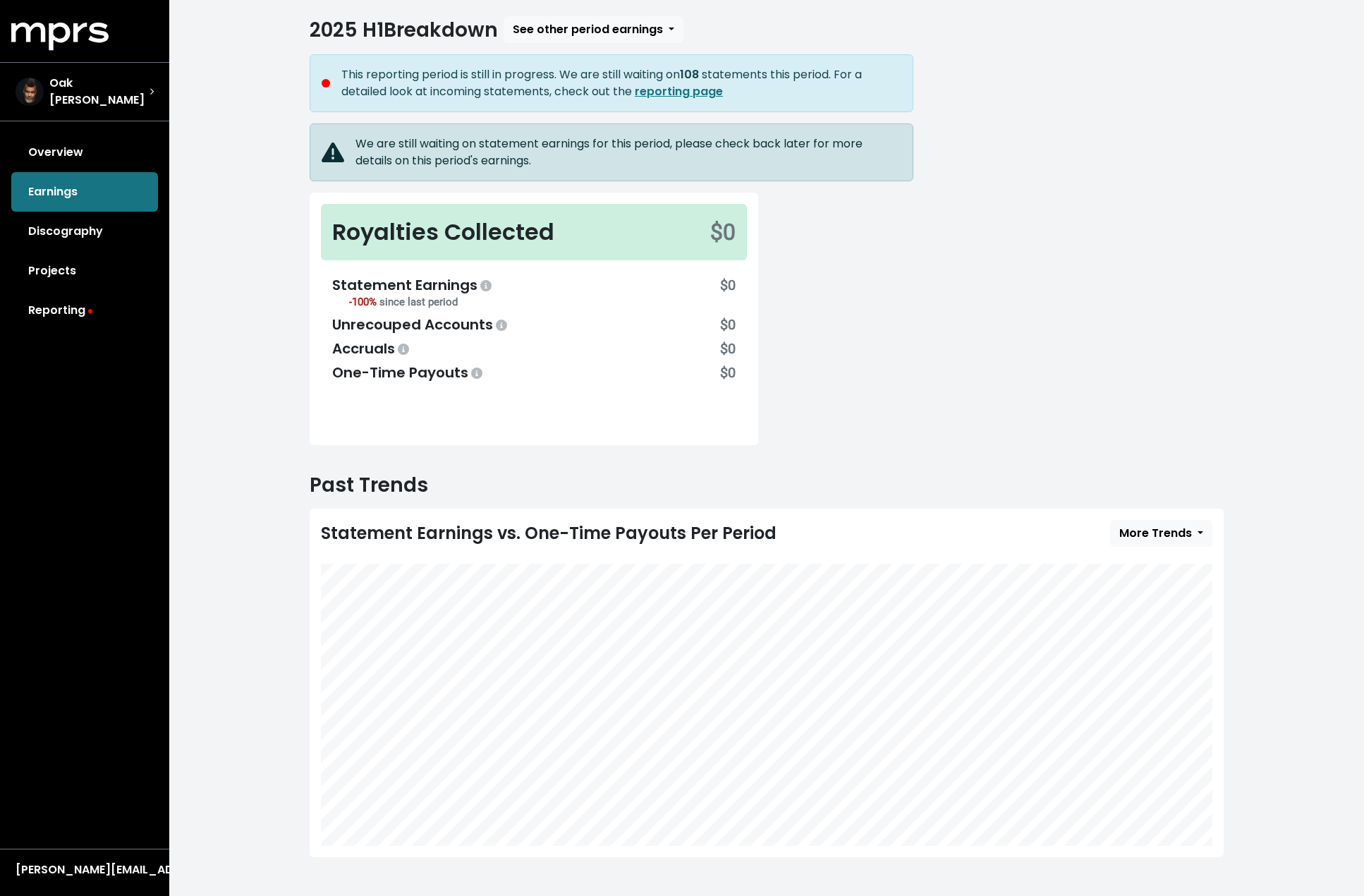
scroll to position [0, 5]
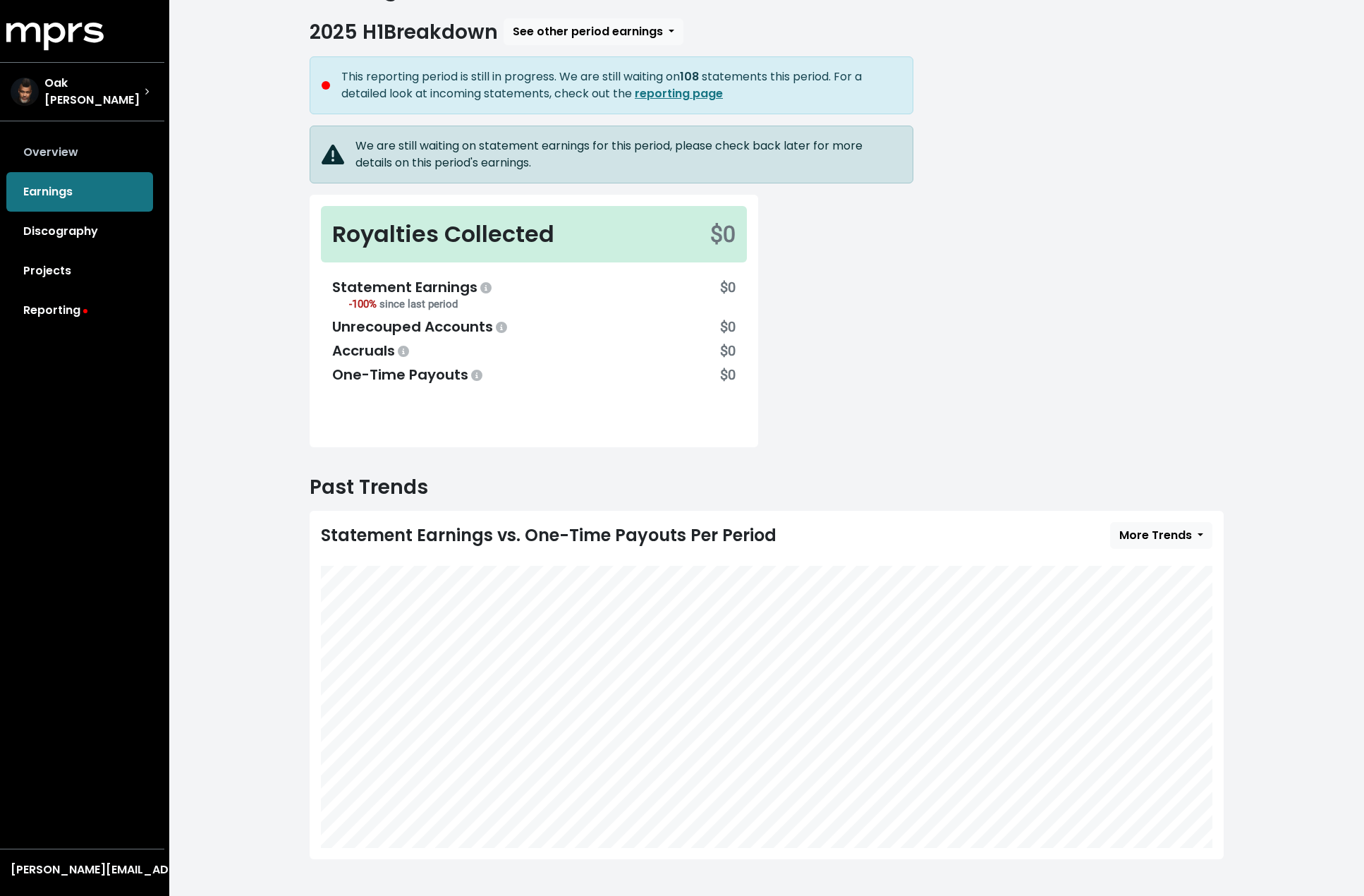
click at [38, 156] on link "Overview" at bounding box center [80, 152] width 147 height 40
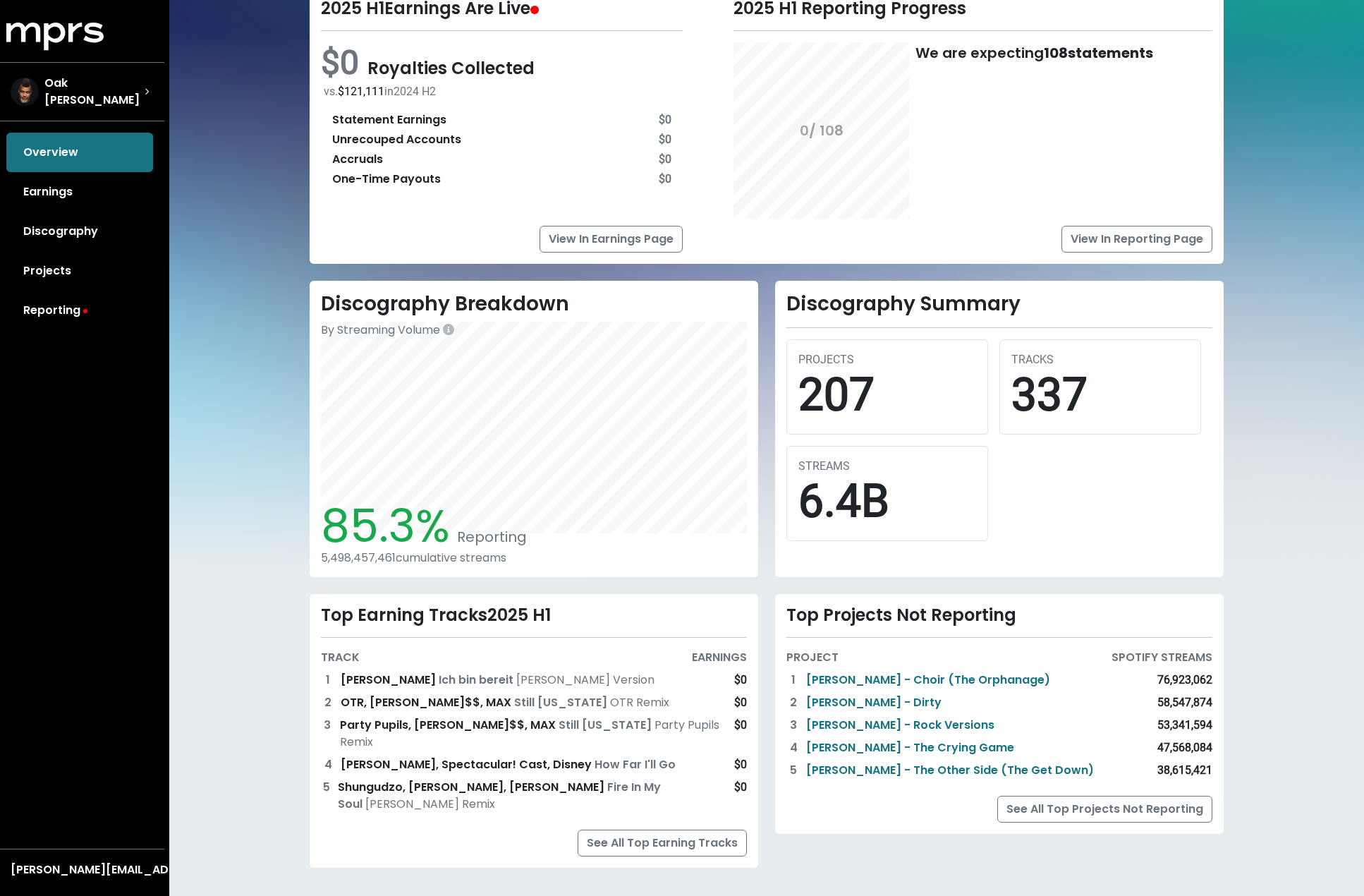
scroll to position [89, 0]
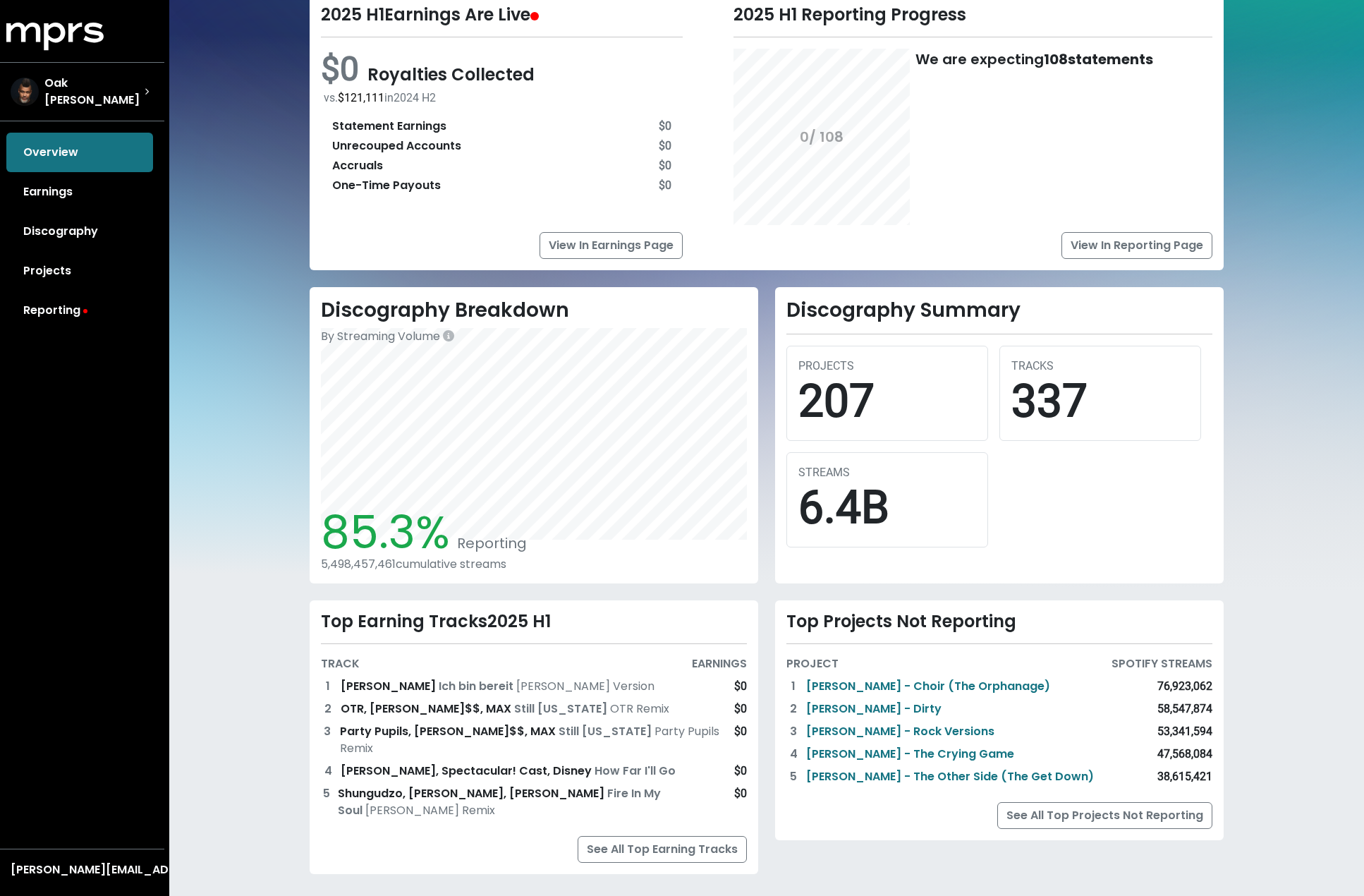
click at [1153, 659] on div "SPOTIFY STREAMS" at bounding box center [1162, 664] width 101 height 17
click at [650, 812] on div "Top Earning Tracks 2025 H1 TRACK EARNINGS 1 Helene Fischer Ich bin bereit Helen…" at bounding box center [534, 737] width 449 height 274
click at [643, 836] on link "See All Top Earning Tracks" at bounding box center [662, 849] width 169 height 27
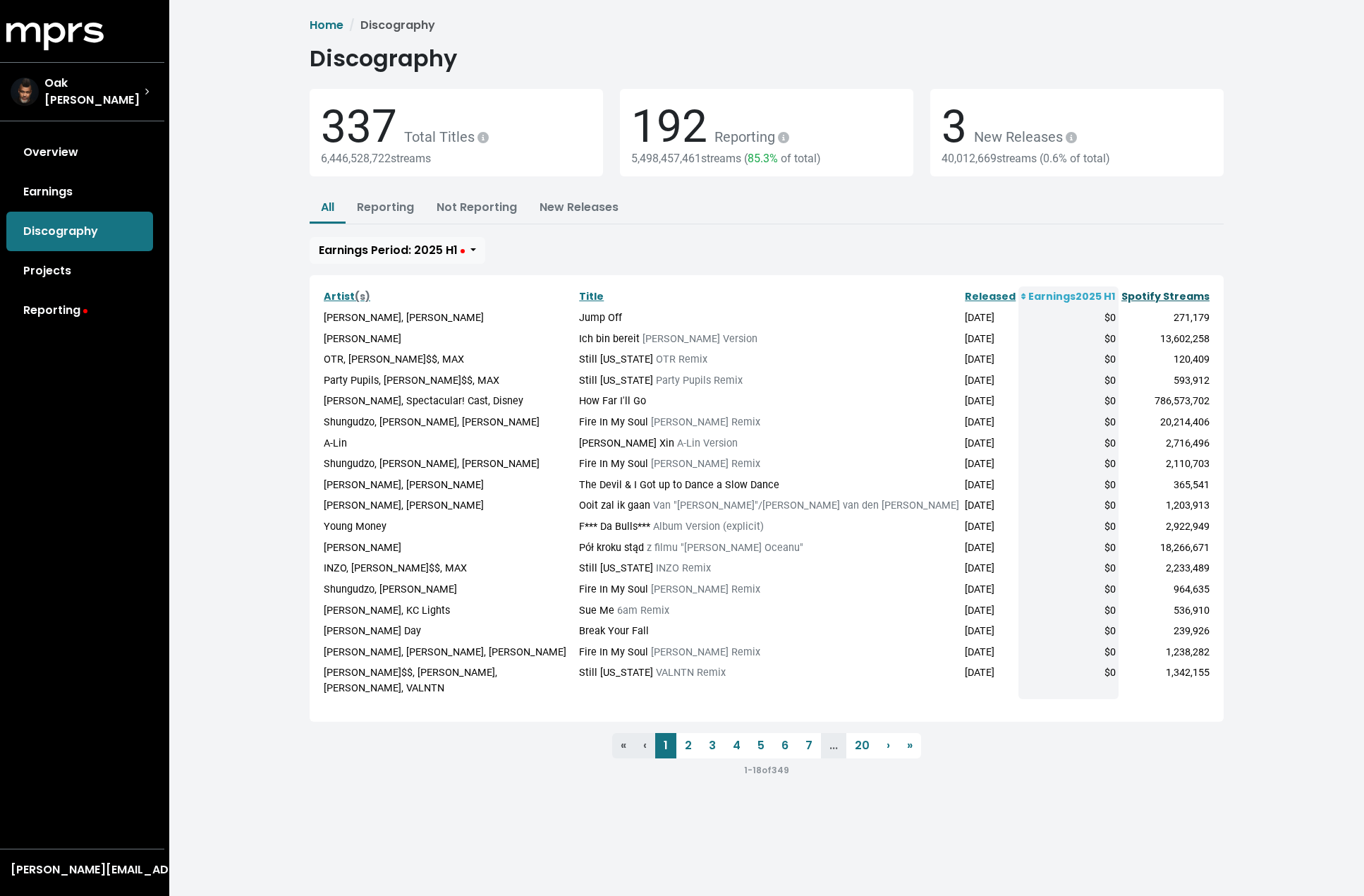
click at [1160, 296] on link "Spotify Streams" at bounding box center [1165, 296] width 88 height 14
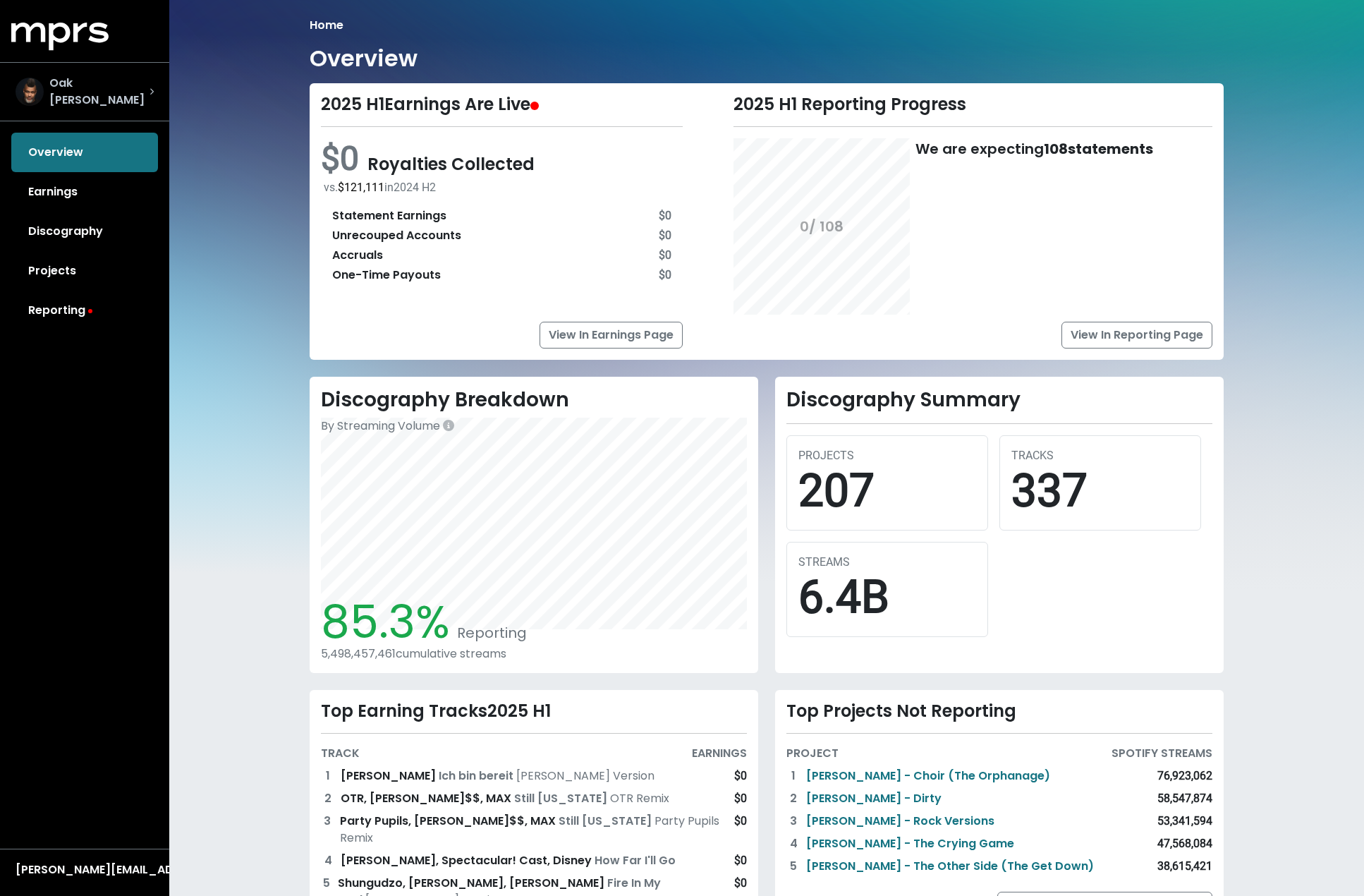
click at [120, 88] on div "Oak [PERSON_NAME]" at bounding box center [84, 92] width 138 height 34
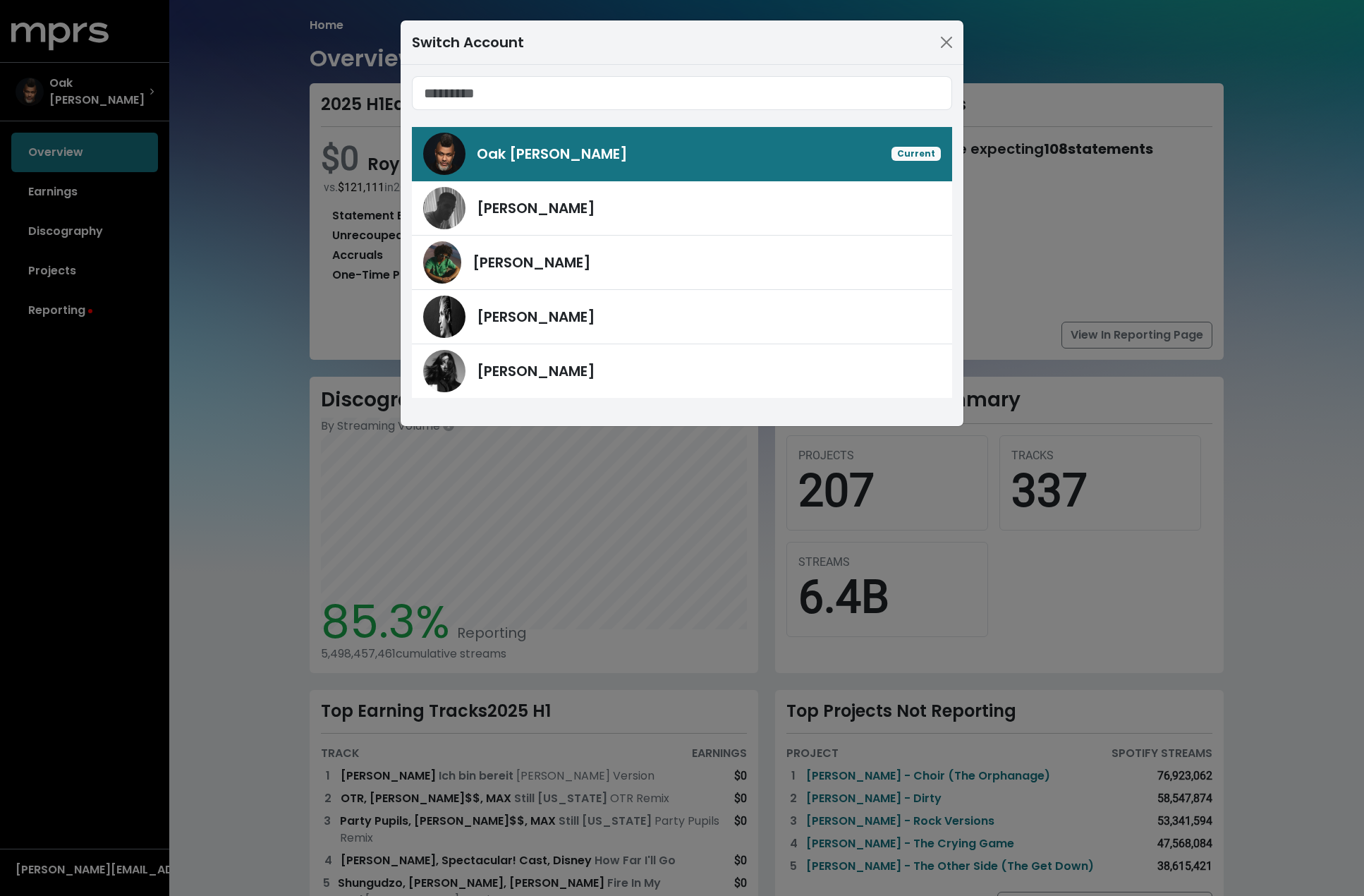
click at [149, 86] on div "Switch Account Oak [PERSON_NAME] Current [PERSON_NAME] [PERSON_NAME] [PERSON_NA…" at bounding box center [682, 448] width 1364 height 896
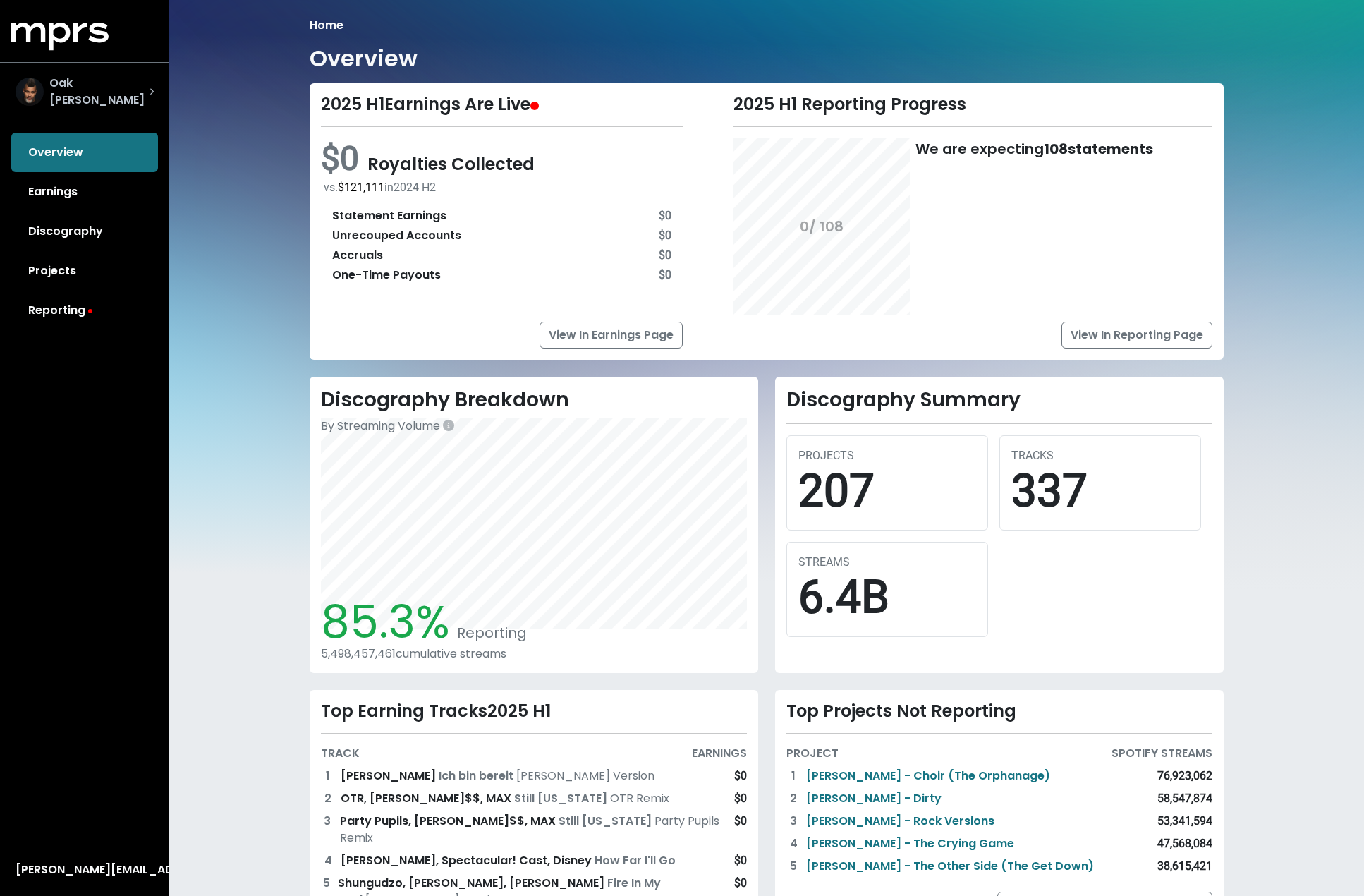
click at [151, 88] on icon "Select account" at bounding box center [152, 91] width 5 height 7
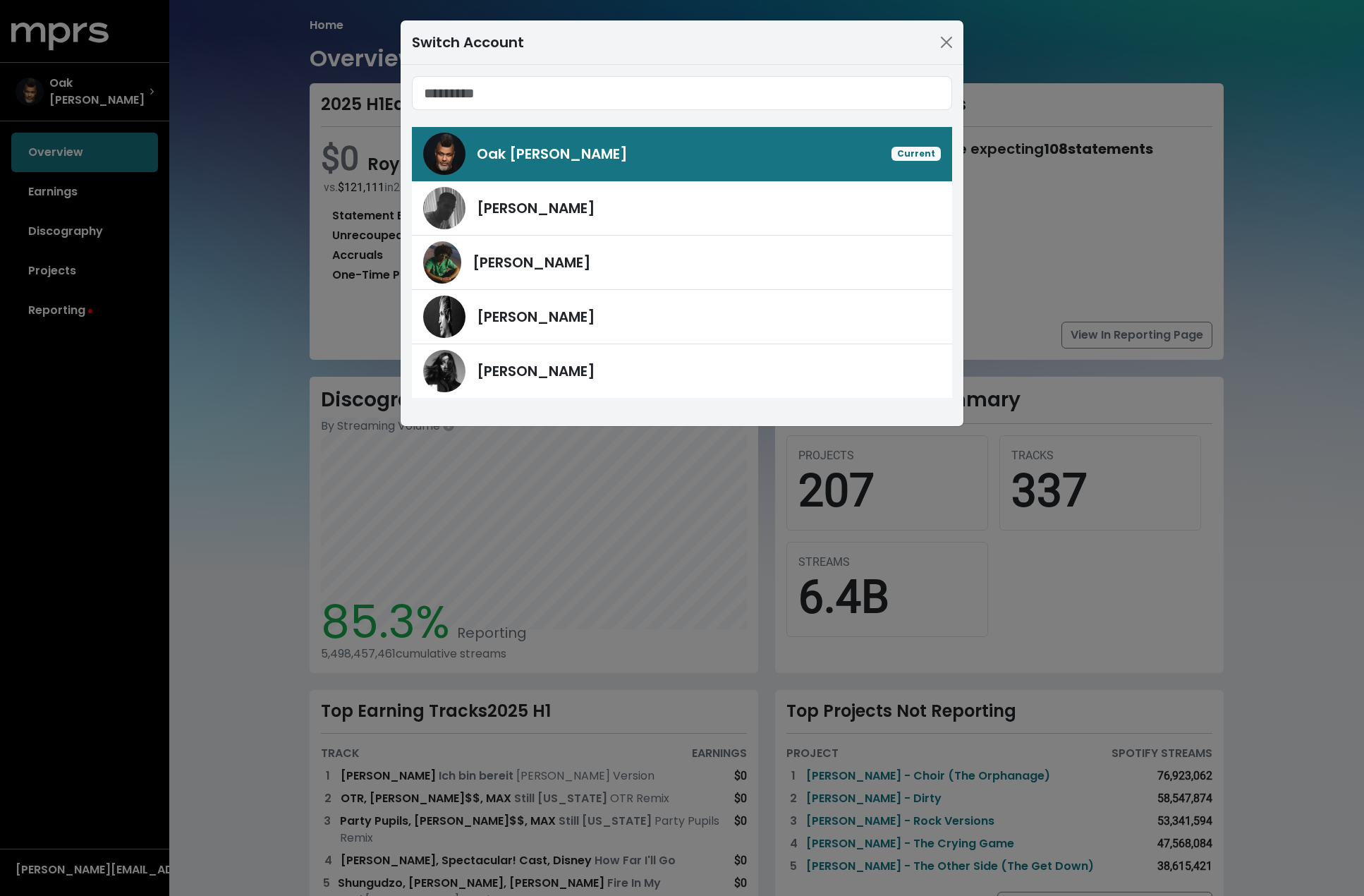
click at [150, 89] on div "Switch Account Oak [PERSON_NAME] Current [PERSON_NAME] [PERSON_NAME] [PERSON_NA…" at bounding box center [682, 448] width 1364 height 896
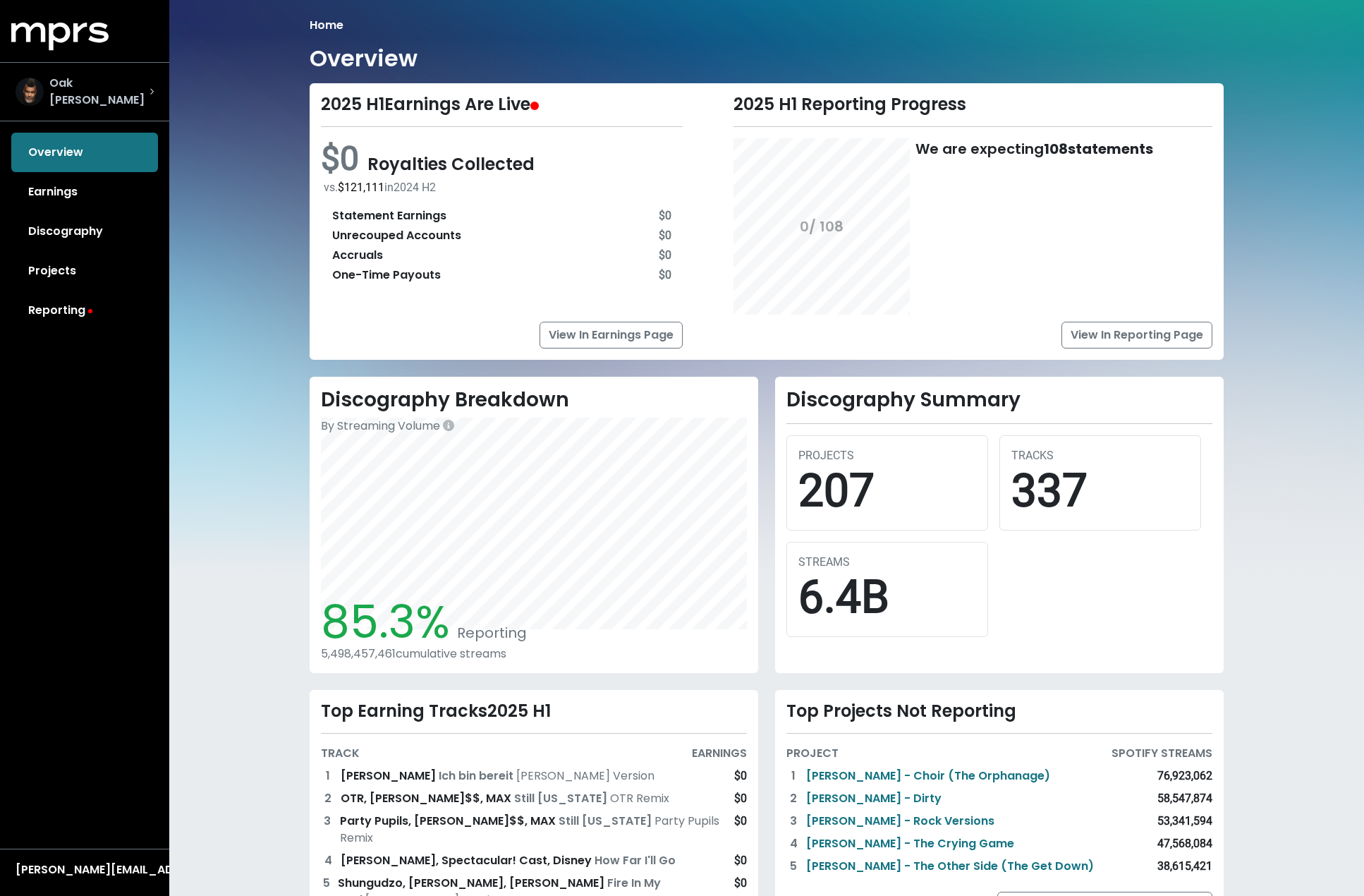
click at [150, 89] on icon "Select account" at bounding box center [152, 91] width 5 height 7
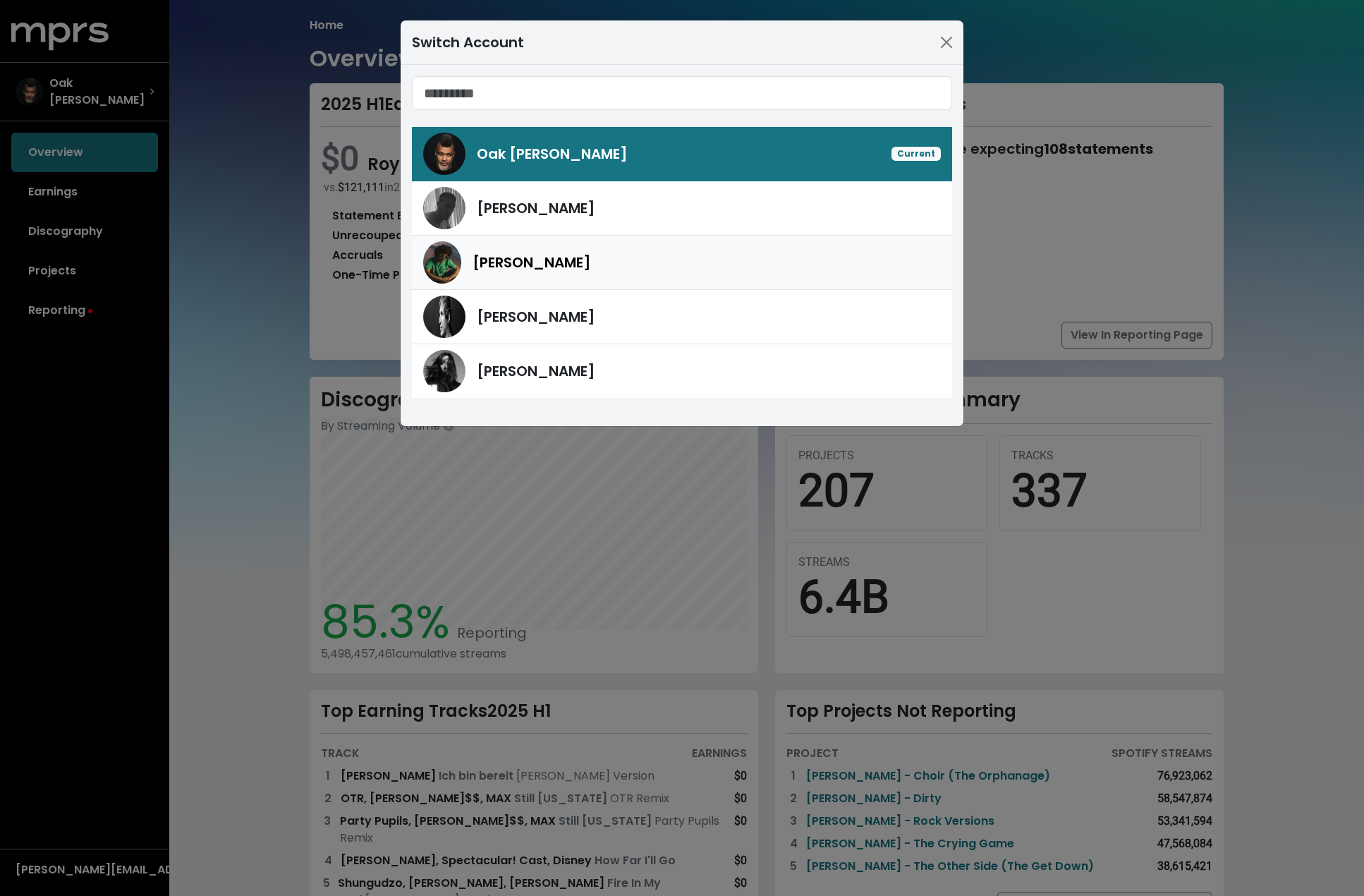
click at [497, 258] on span "[PERSON_NAME]" at bounding box center [531, 262] width 119 height 20
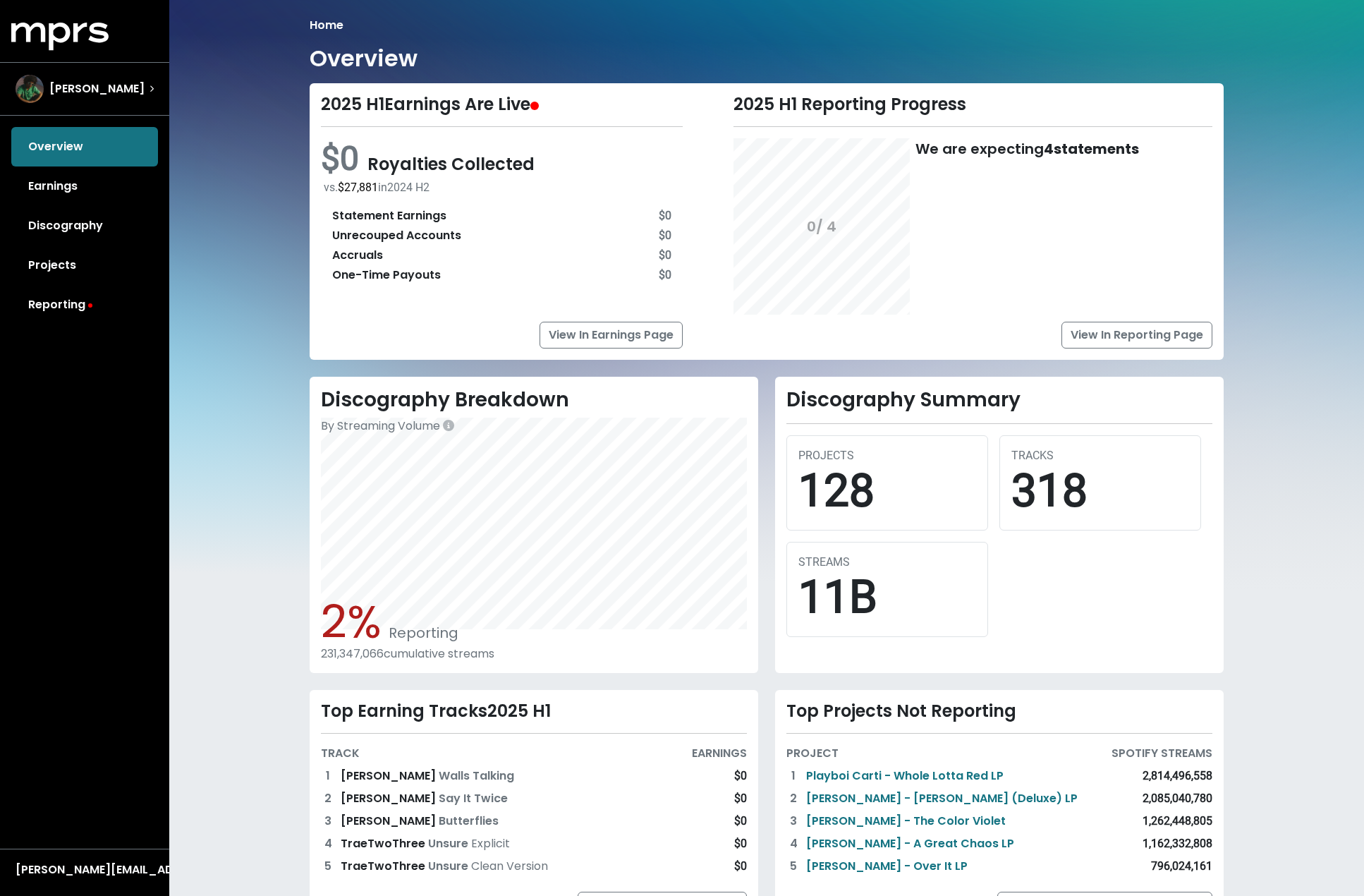
click at [606, 430] on div "Discography Breakdown By Streaming Volume" at bounding box center [534, 411] width 426 height 47
click at [600, 430] on div "Discography Breakdown By Streaming Volume" at bounding box center [534, 411] width 426 height 47
click at [605, 432] on div "Discography Breakdown By Streaming Volume" at bounding box center [534, 411] width 426 height 47
click at [50, 310] on link "Reporting" at bounding box center [85, 305] width 147 height 40
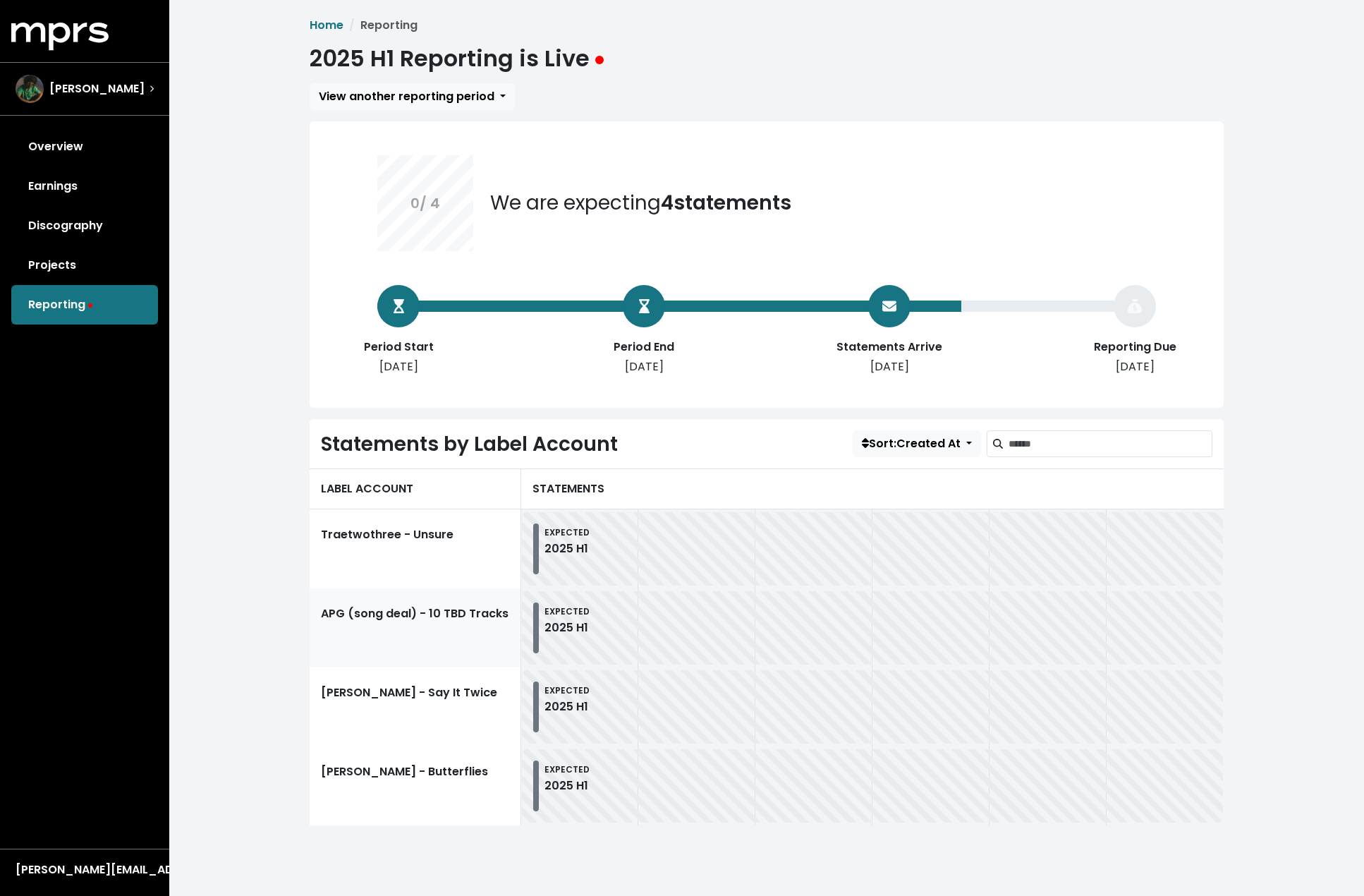
click at [440, 614] on link "APG (song deal) - 10 TBD Tracks" at bounding box center [415, 627] width 212 height 79
click at [403, 529] on link "Traetwothree - Unsure" at bounding box center [415, 548] width 212 height 79
click at [27, 263] on link "Projects" at bounding box center [85, 265] width 147 height 40
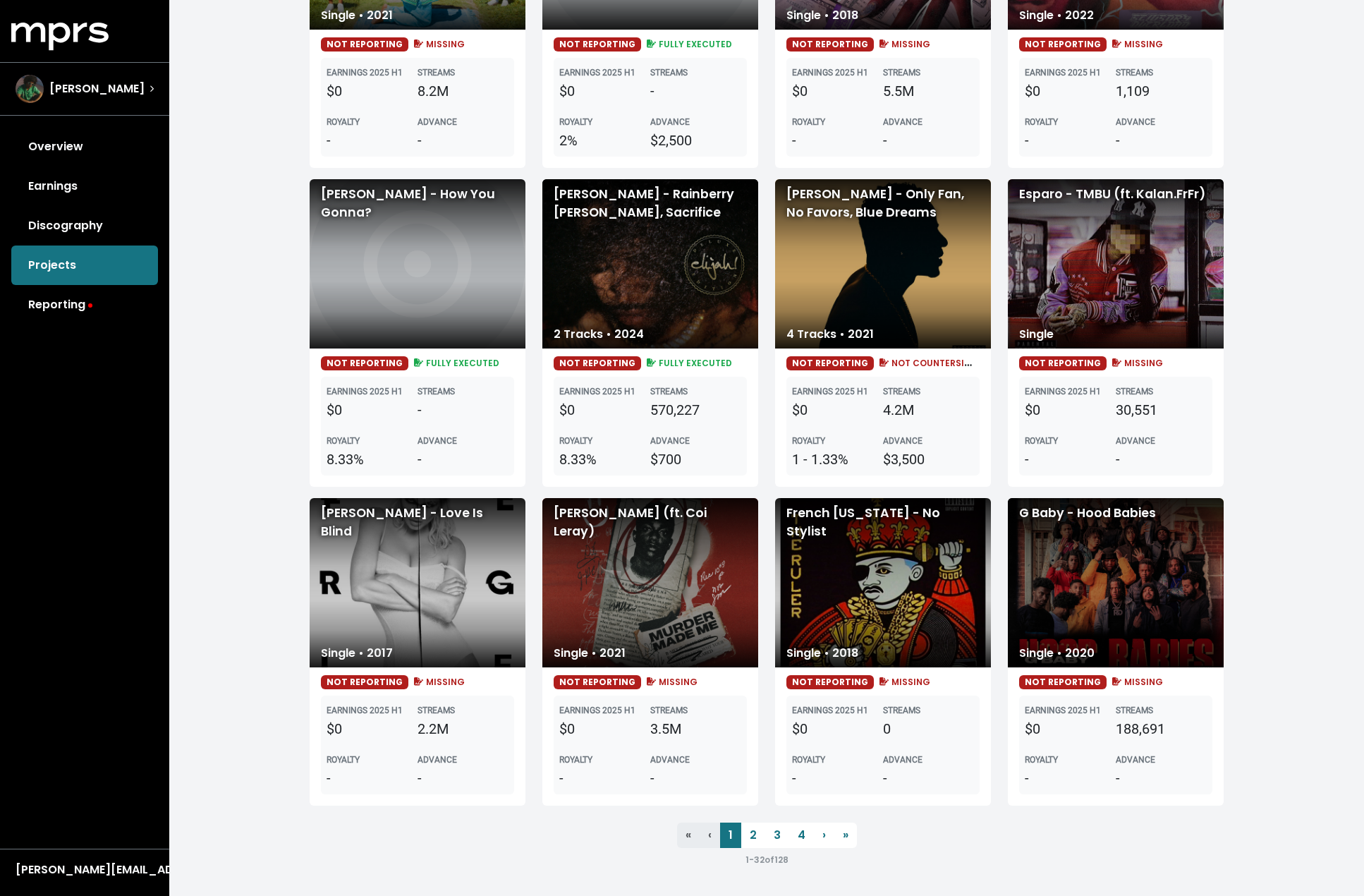
scroll to position [1919, 0]
click at [889, 570] on div "French [US_STATE] - No Stylist" at bounding box center [883, 582] width 216 height 169
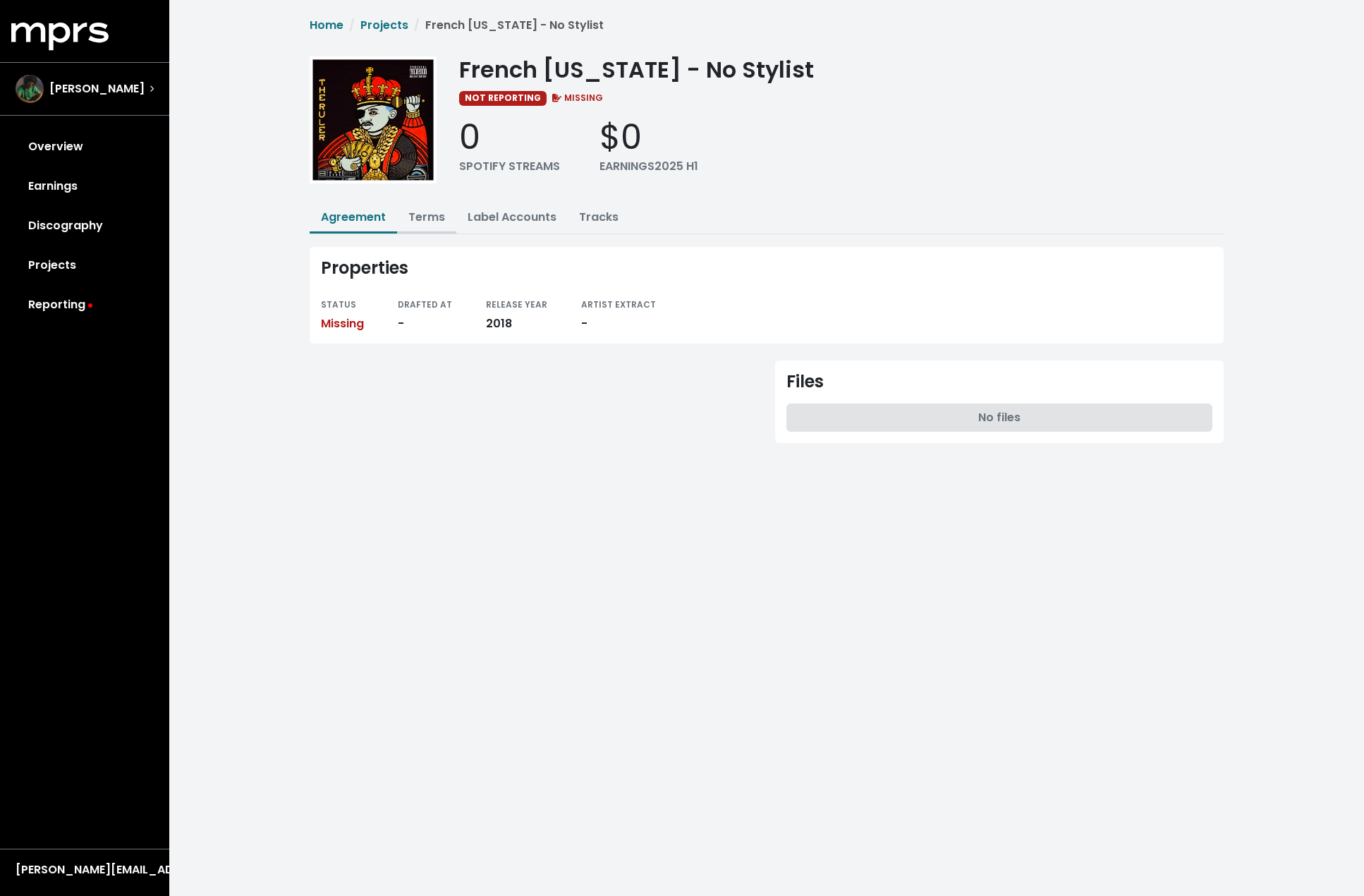
click at [434, 209] on link "Terms" at bounding box center [427, 216] width 37 height 16
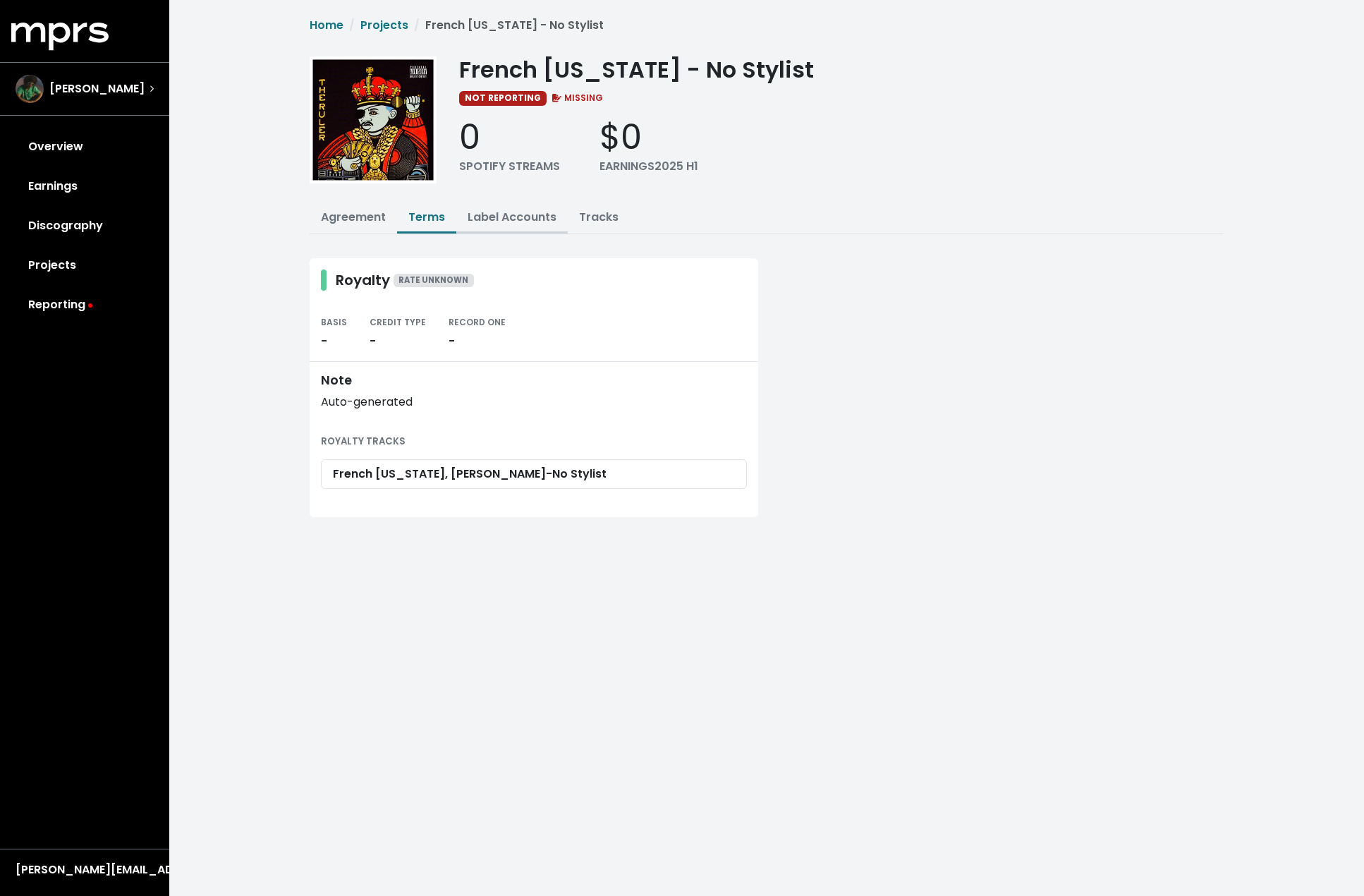
click at [516, 213] on link "Label Accounts" at bounding box center [512, 216] width 89 height 16
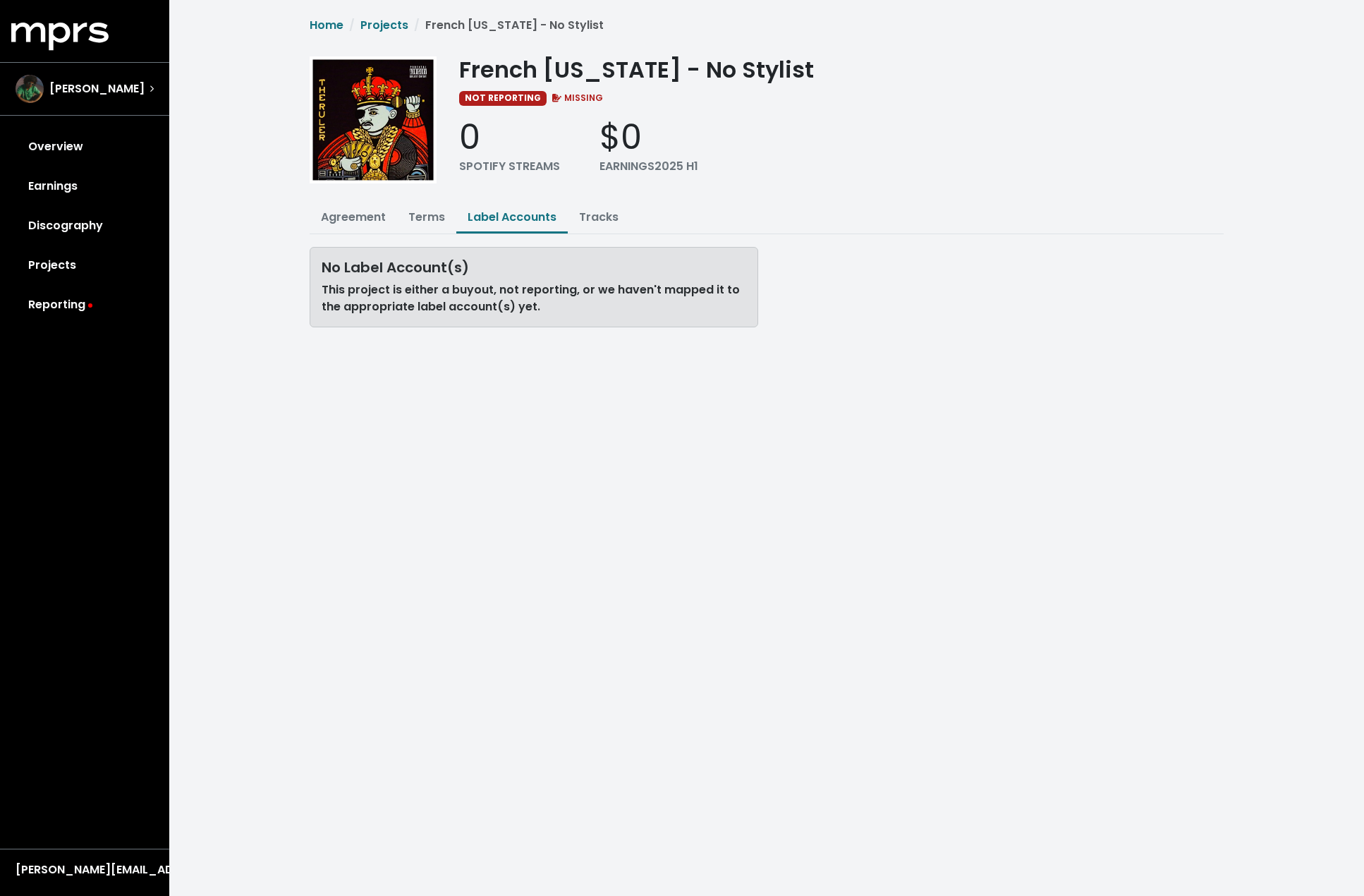
click at [637, 216] on ul "Agreement Terms Label Accounts Tracks" at bounding box center [767, 219] width 914 height 31
click at [598, 214] on link "Tracks" at bounding box center [599, 216] width 40 height 16
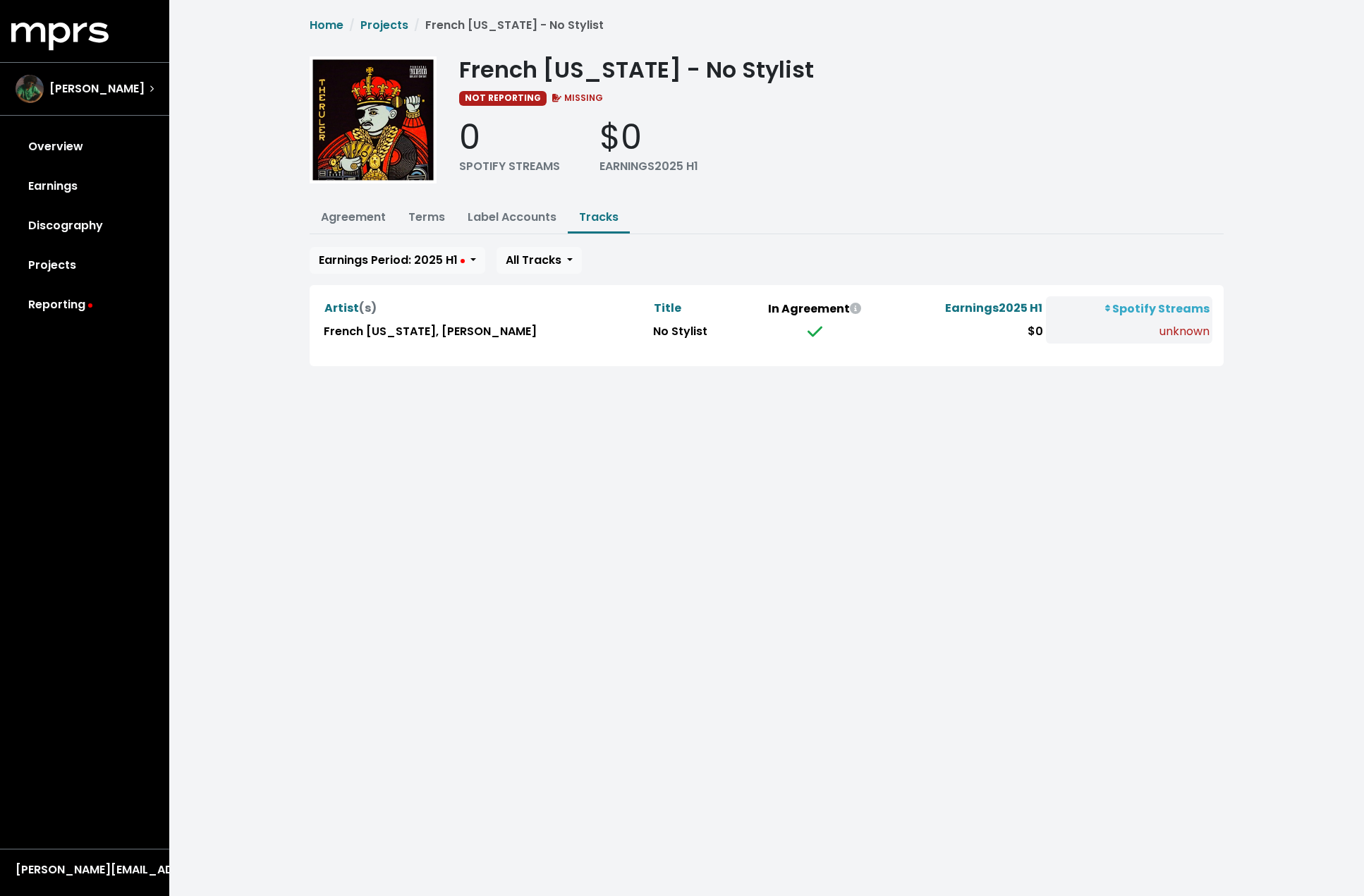
click at [807, 330] on icon at bounding box center [814, 332] width 15 height 17
